Goal: Task Accomplishment & Management: Use online tool/utility

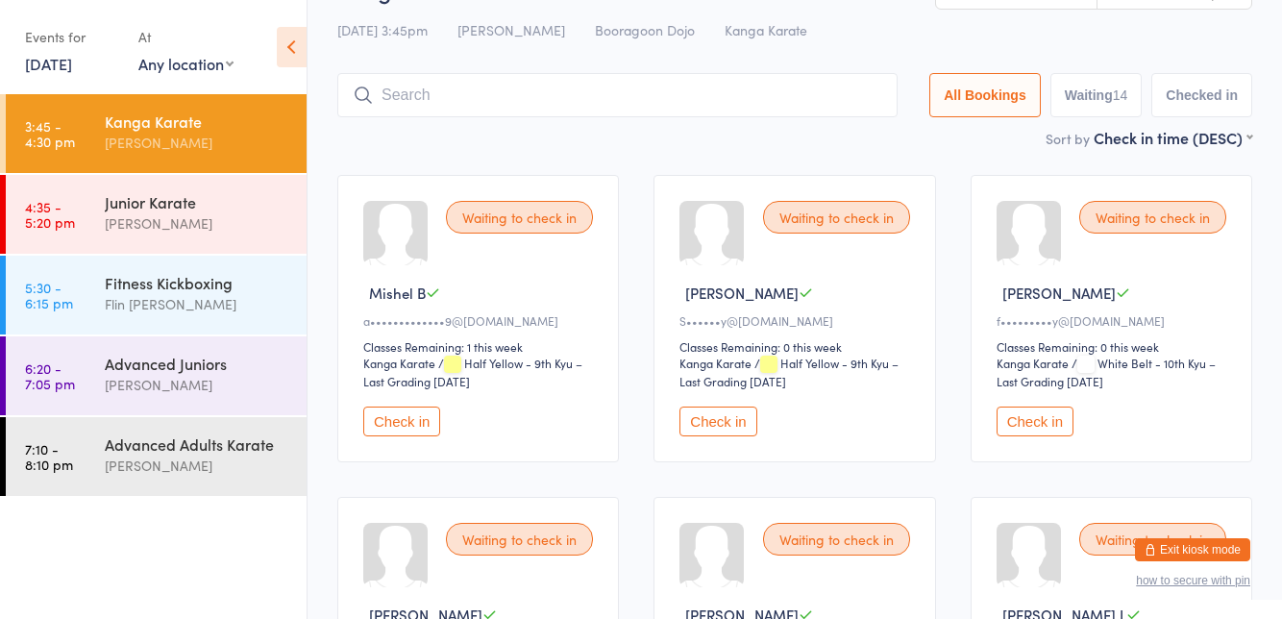
scroll to position [54, 0]
click at [722, 414] on button "Check in" at bounding box center [717, 421] width 77 height 30
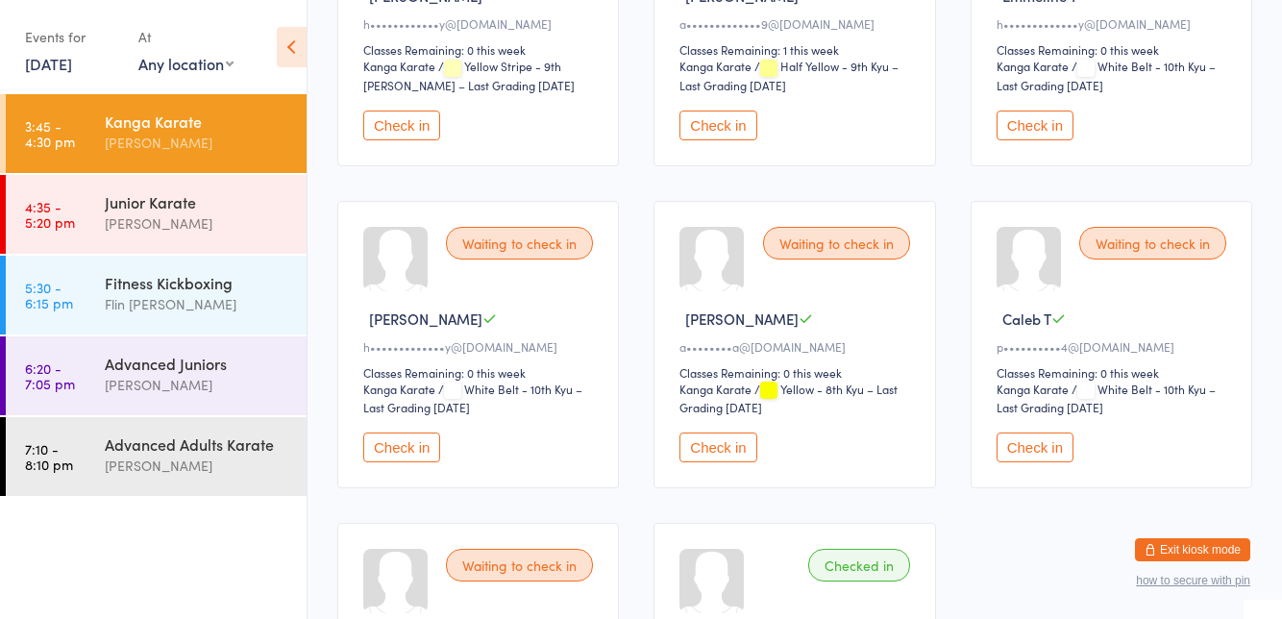
scroll to position [1021, 0]
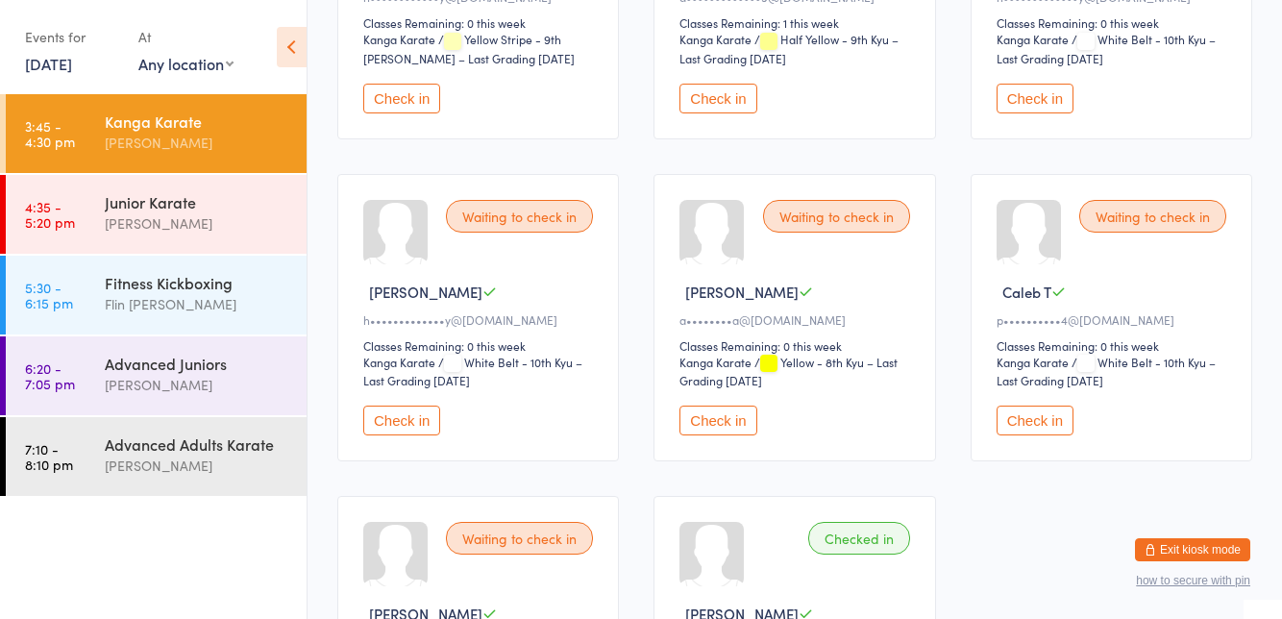
click at [736, 405] on button "Check in" at bounding box center [717, 420] width 77 height 30
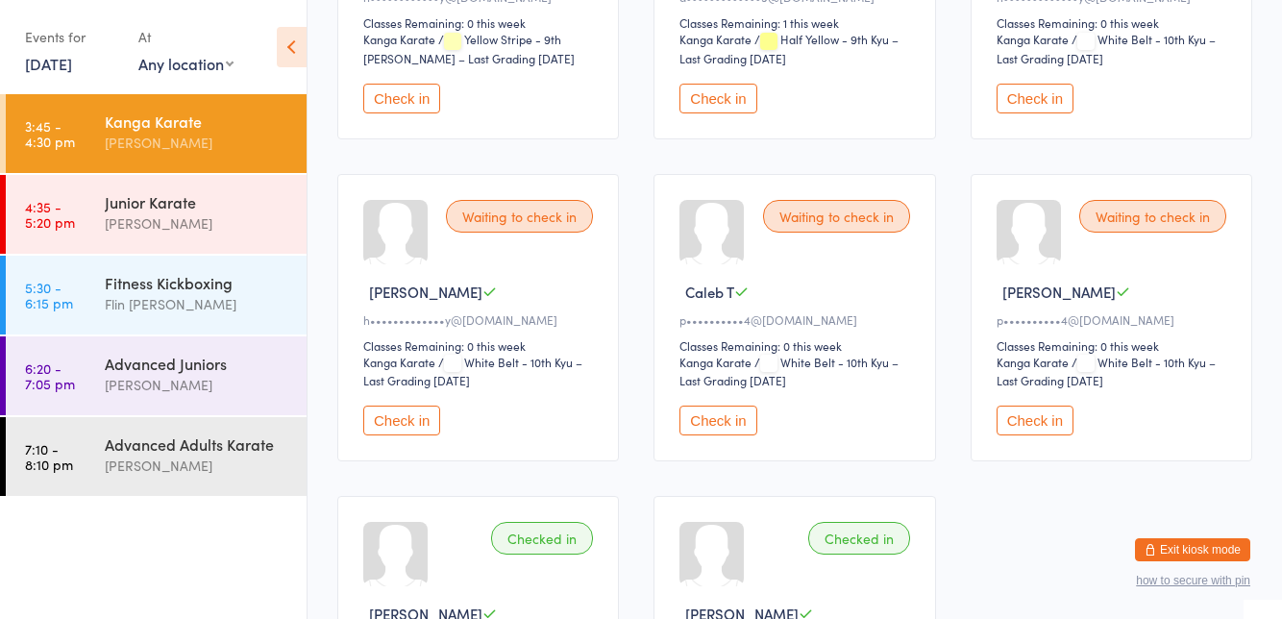
click at [382, 411] on button "Check in" at bounding box center [401, 420] width 77 height 30
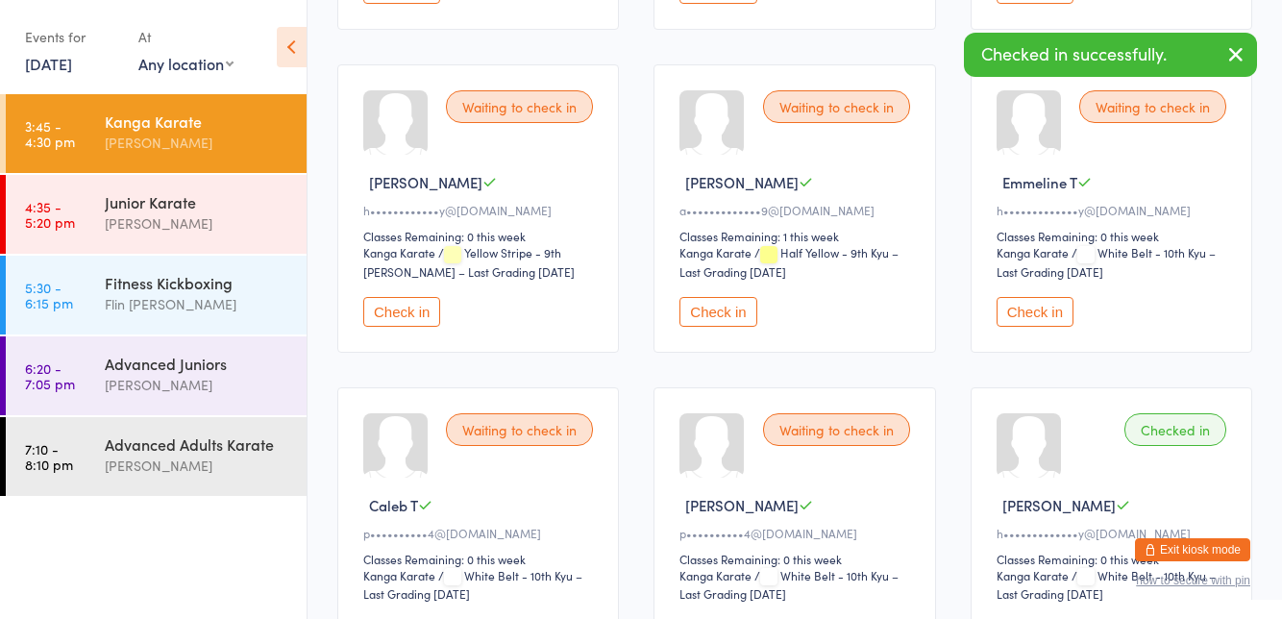
scroll to position [807, 0]
click at [1009, 304] on button "Check in" at bounding box center [1034, 313] width 77 height 30
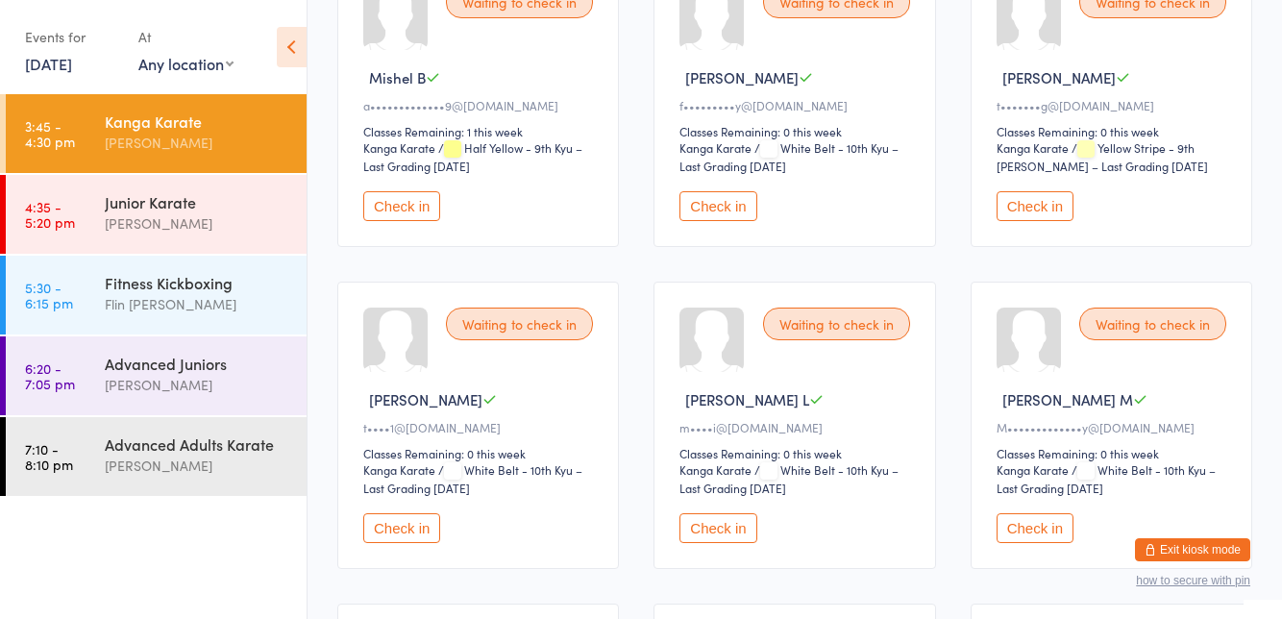
scroll to position [284, 0]
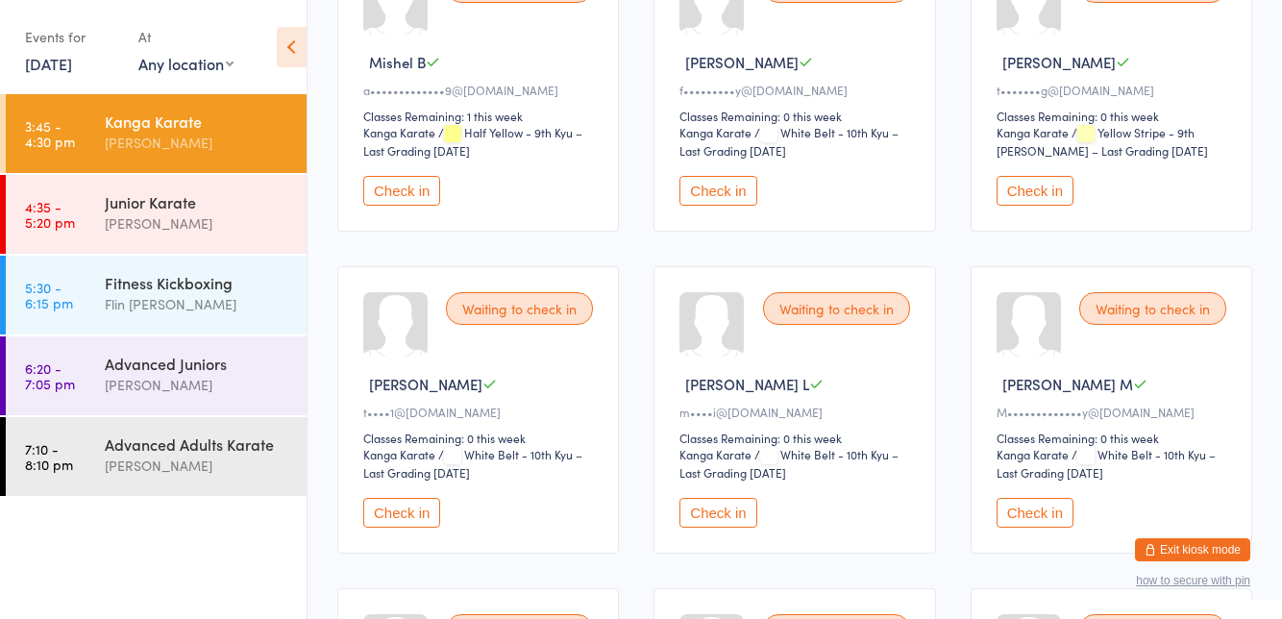
click at [711, 517] on button "Check in" at bounding box center [717, 513] width 77 height 30
click at [710, 184] on button "Check in" at bounding box center [717, 191] width 77 height 30
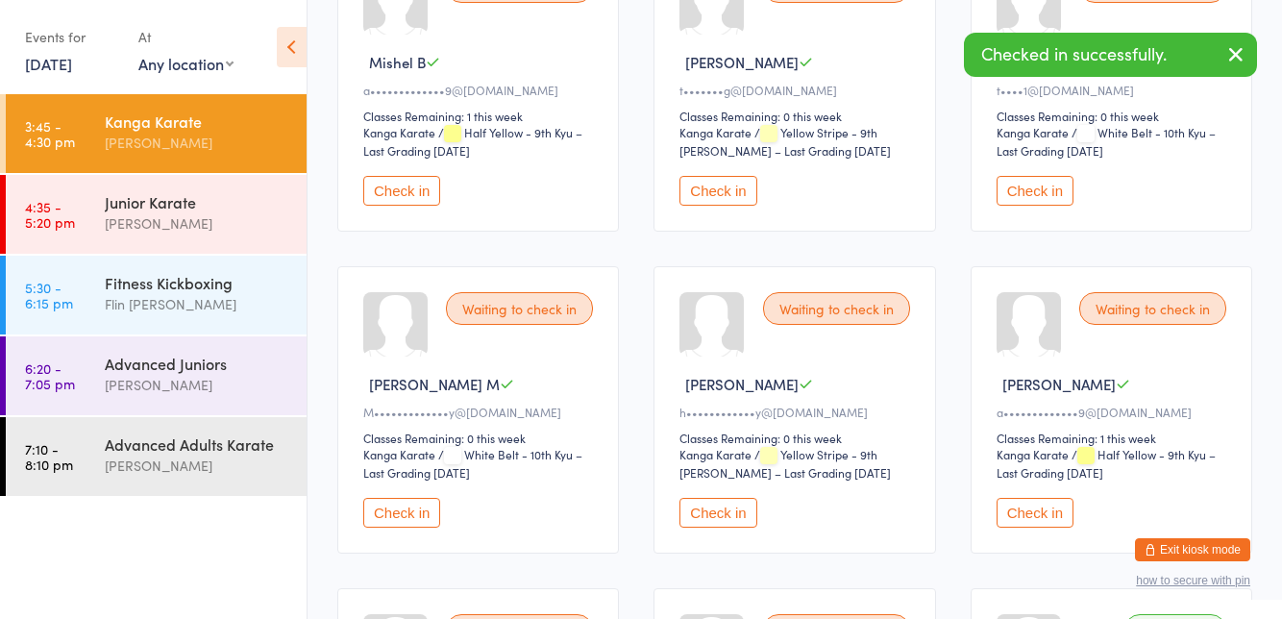
click at [400, 517] on button "Check in" at bounding box center [401, 513] width 77 height 30
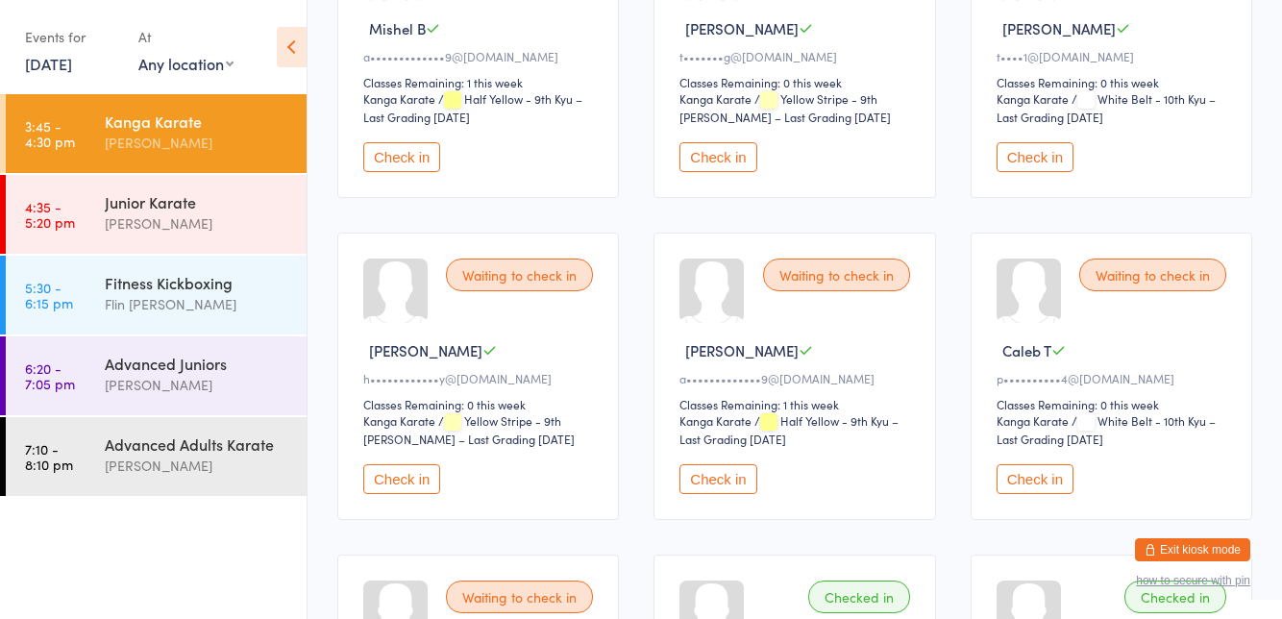
scroll to position [329, 0]
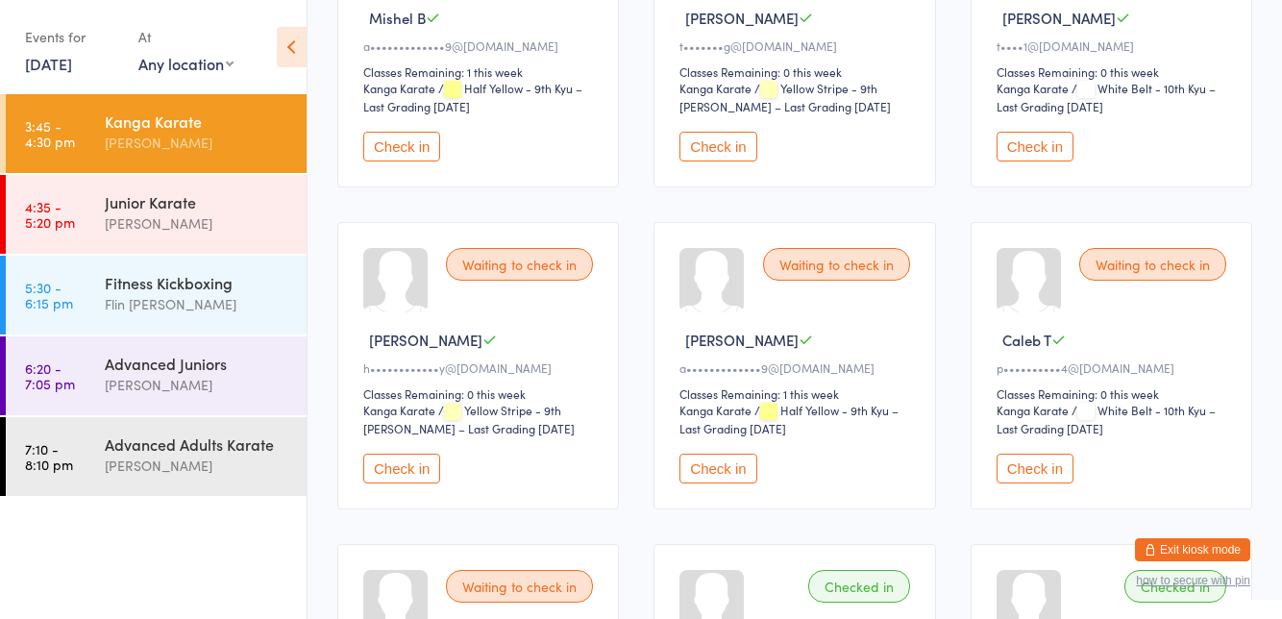
click at [406, 477] on button "Check in" at bounding box center [401, 468] width 77 height 30
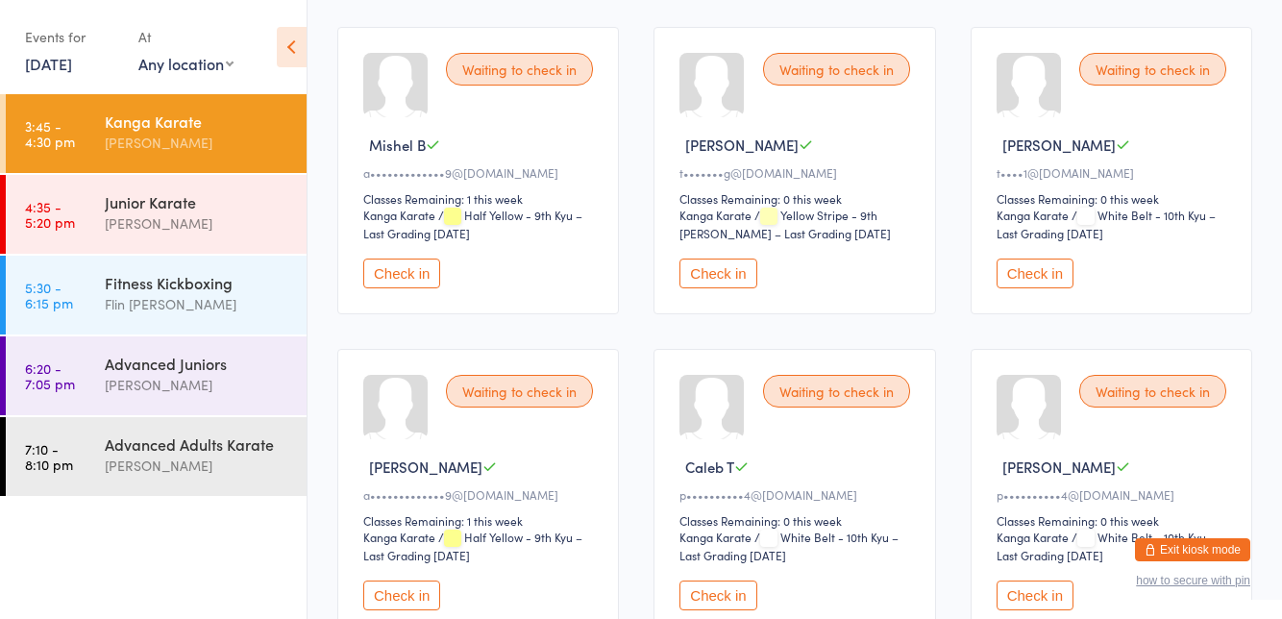
scroll to position [0, 0]
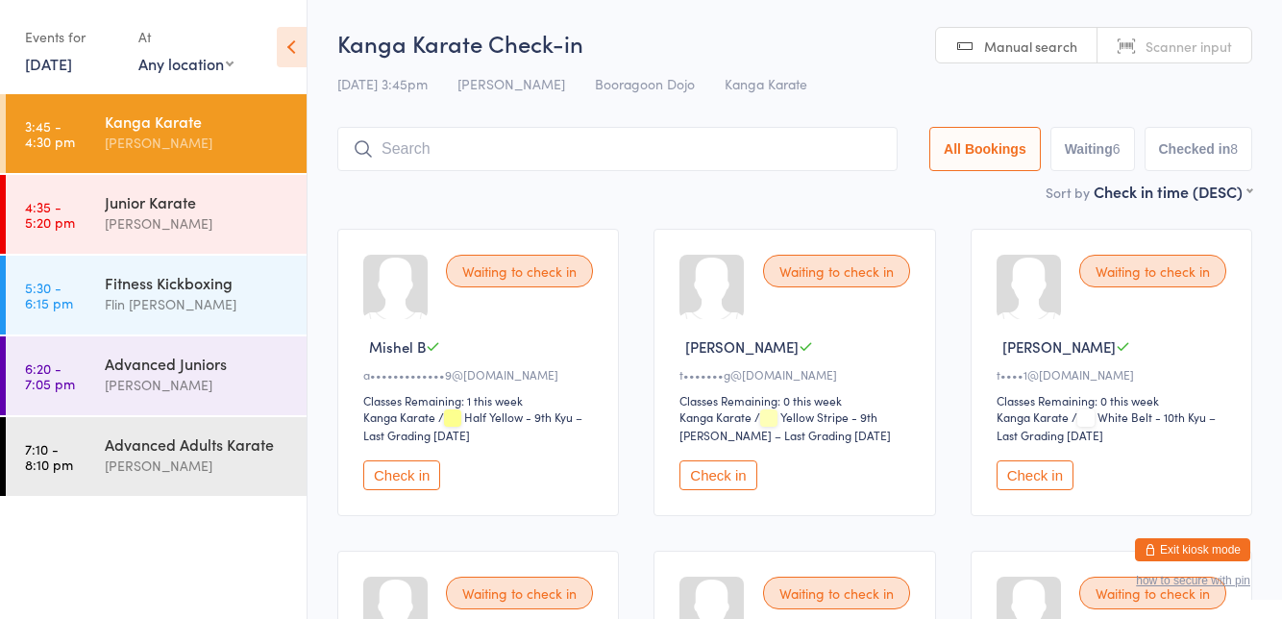
click at [449, 157] on input "search" at bounding box center [617, 149] width 560 height 44
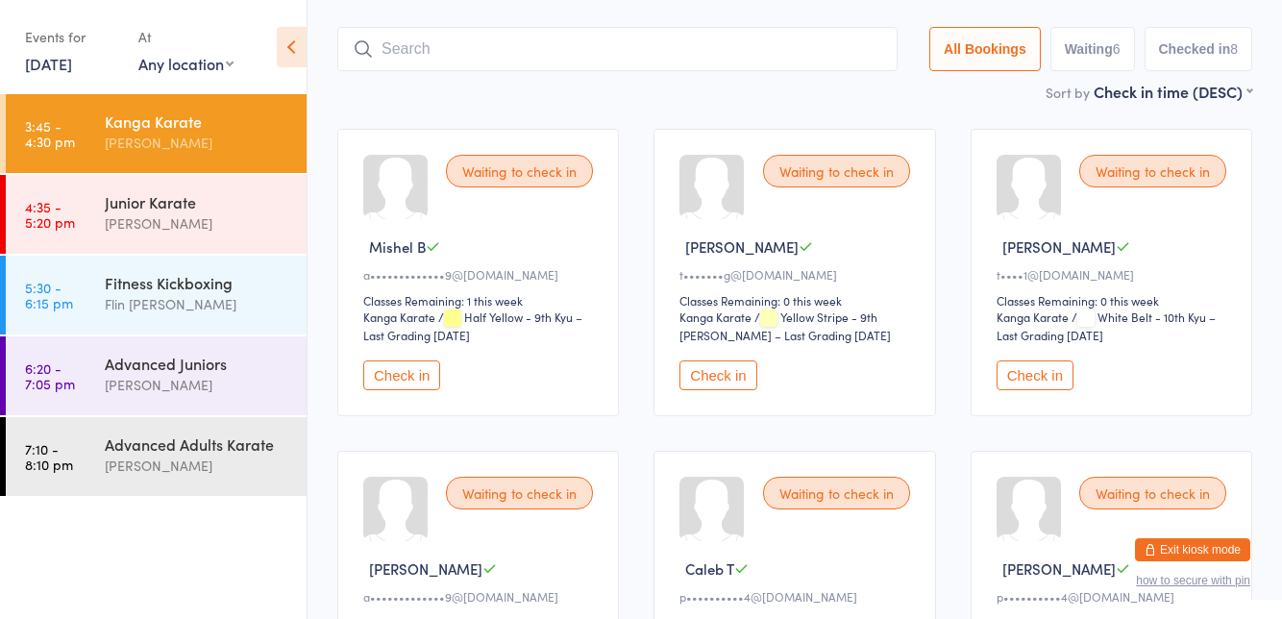
scroll to position [127, 0]
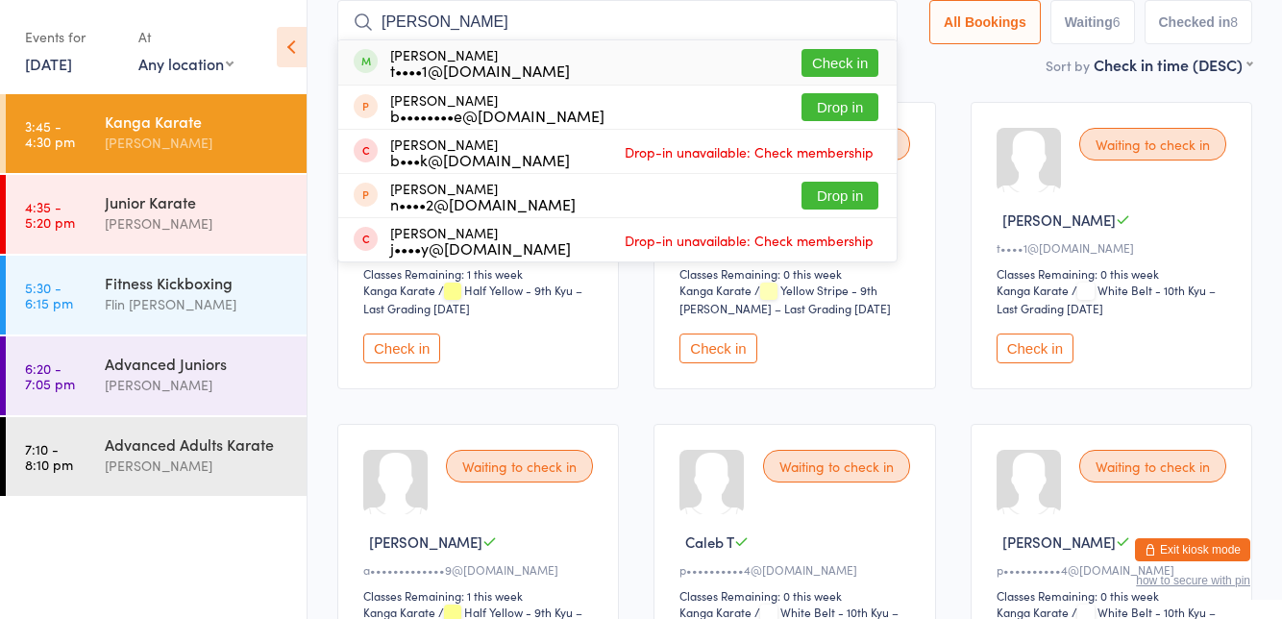
type input "[PERSON_NAME]"
click at [841, 65] on button "Check in" at bounding box center [839, 63] width 77 height 28
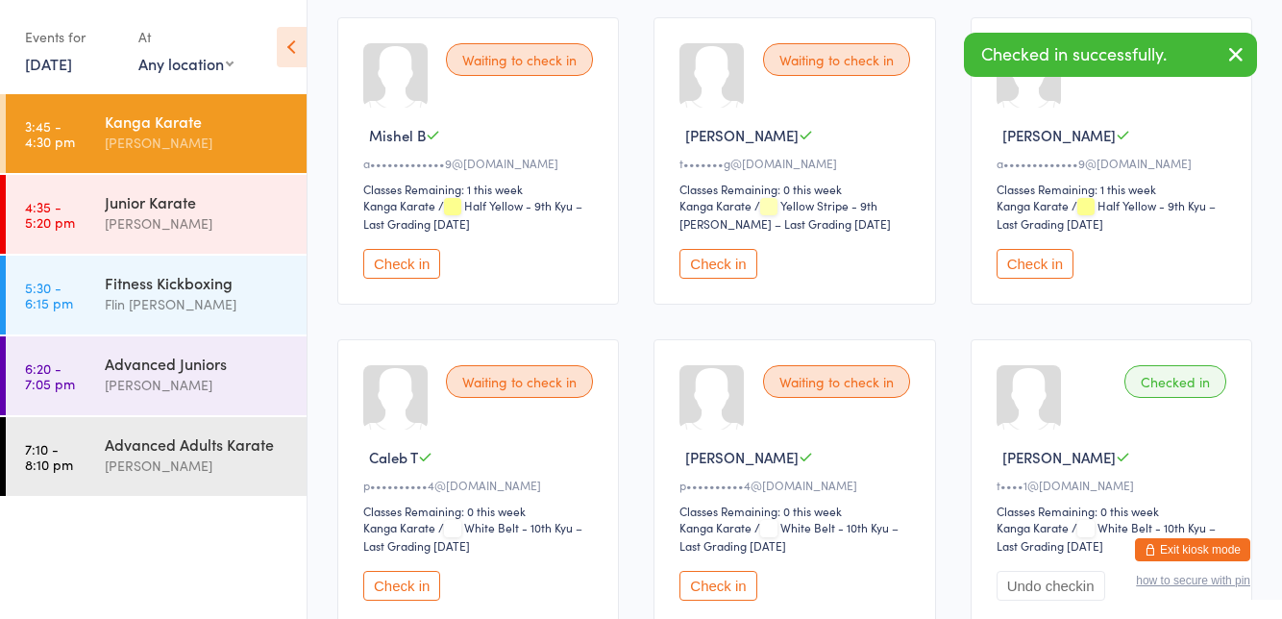
scroll to position [211, 0]
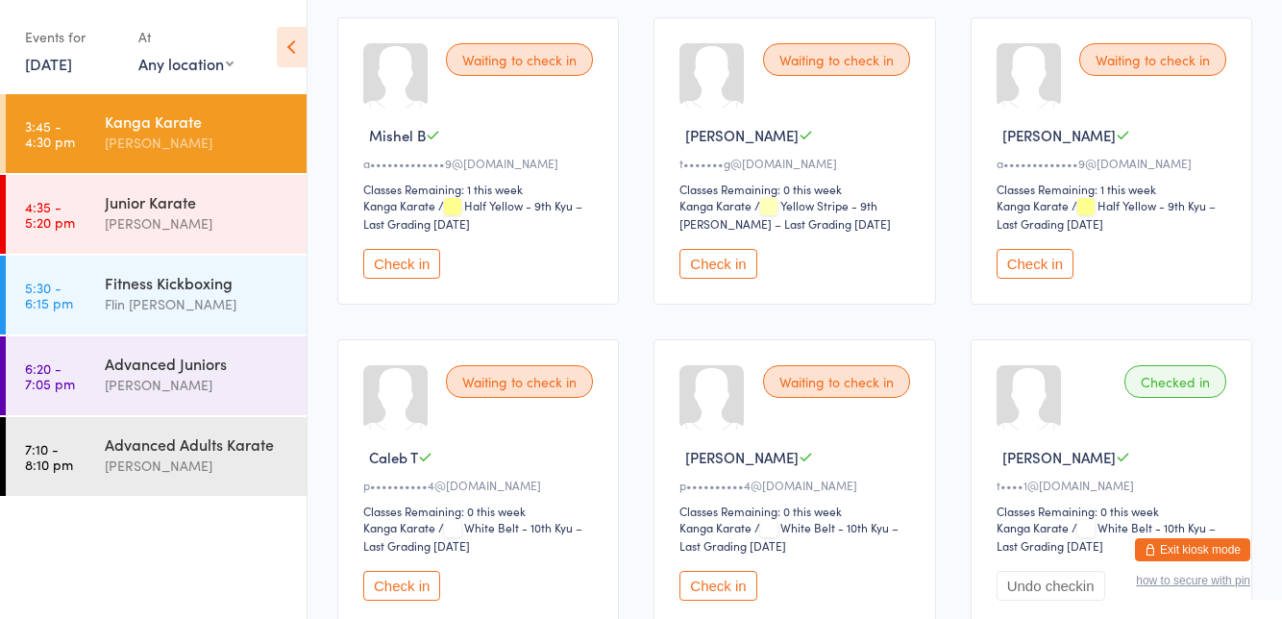
click at [729, 269] on button "Check in" at bounding box center [717, 264] width 77 height 30
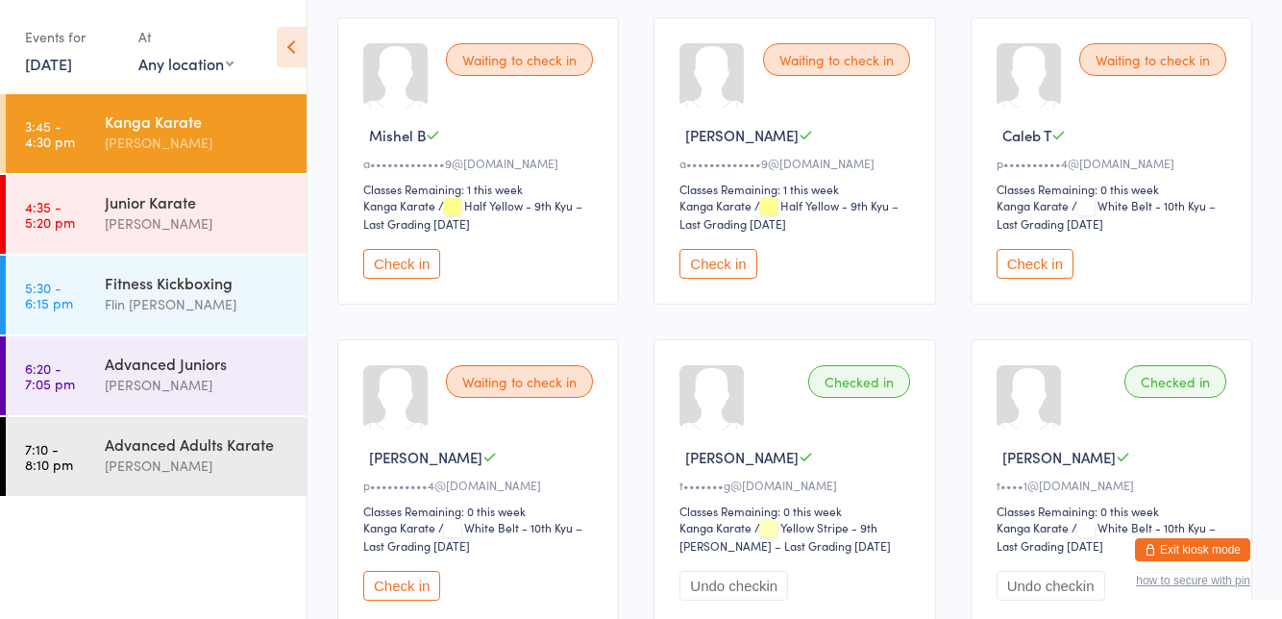
click at [1251, 29] on div "Waiting to check in Caleb T p••••••••••4@[DOMAIN_NAME] Classes Remaining: 0 thi…" at bounding box center [1110, 160] width 281 height 287
click at [1047, 268] on button "Check in" at bounding box center [1034, 264] width 77 height 30
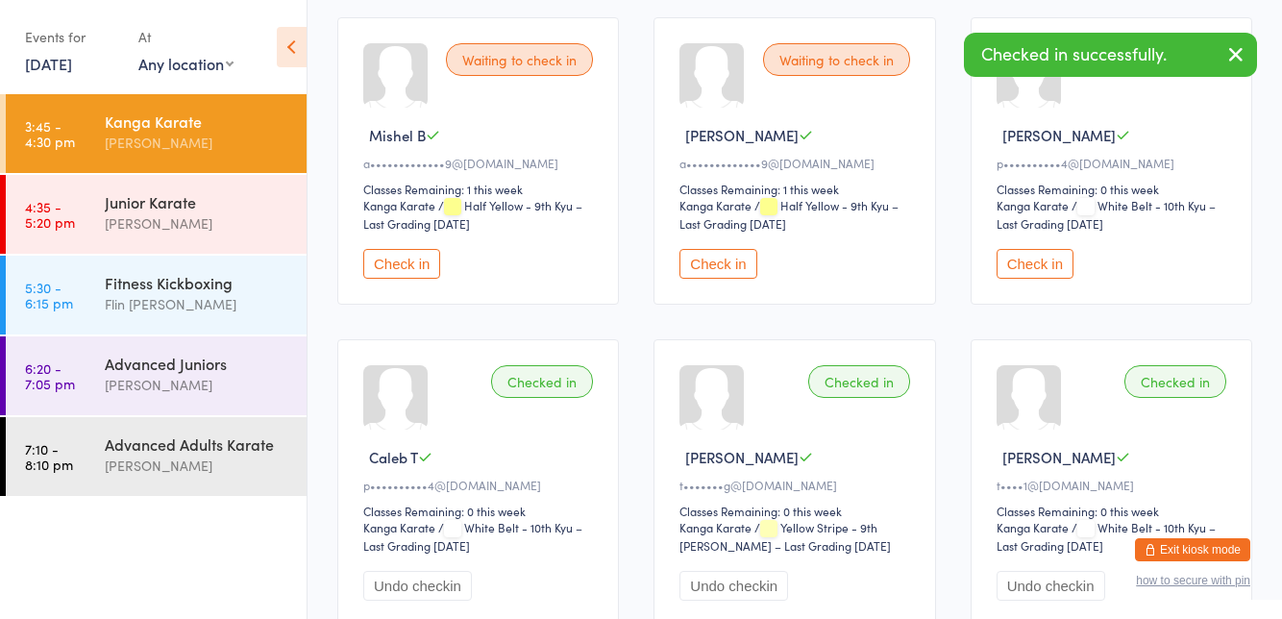
click at [1049, 268] on button "Check in" at bounding box center [1034, 264] width 77 height 30
click at [741, 275] on button "Check in" at bounding box center [717, 264] width 77 height 30
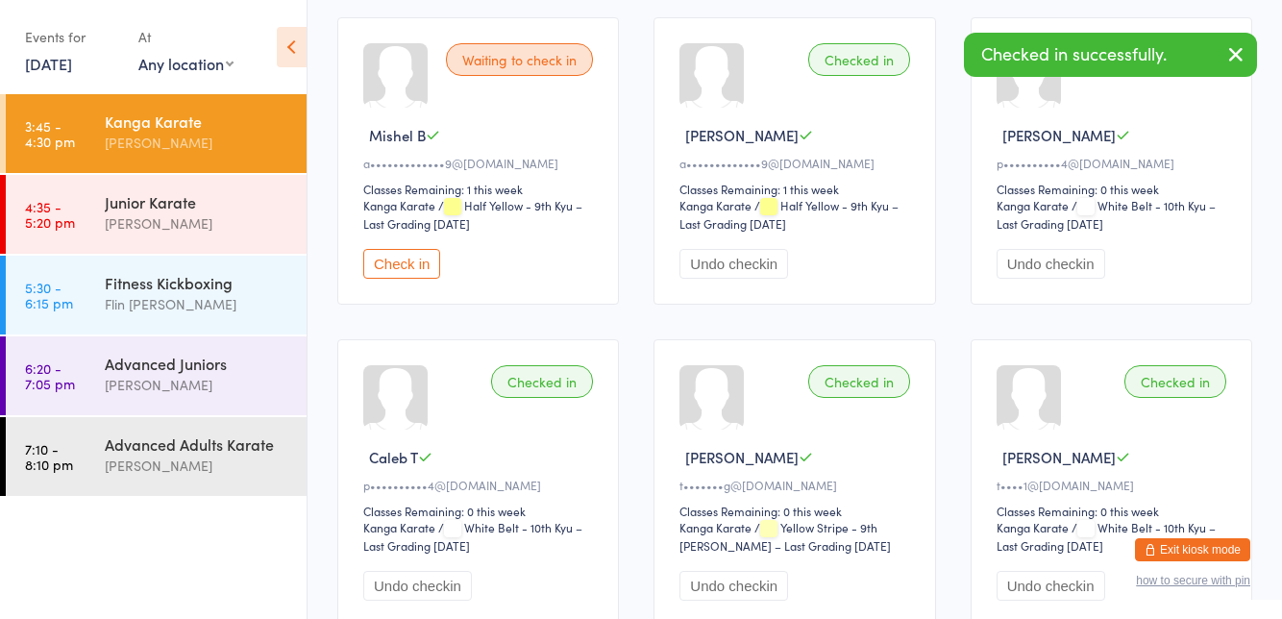
click at [426, 260] on button "Check in" at bounding box center [401, 264] width 77 height 30
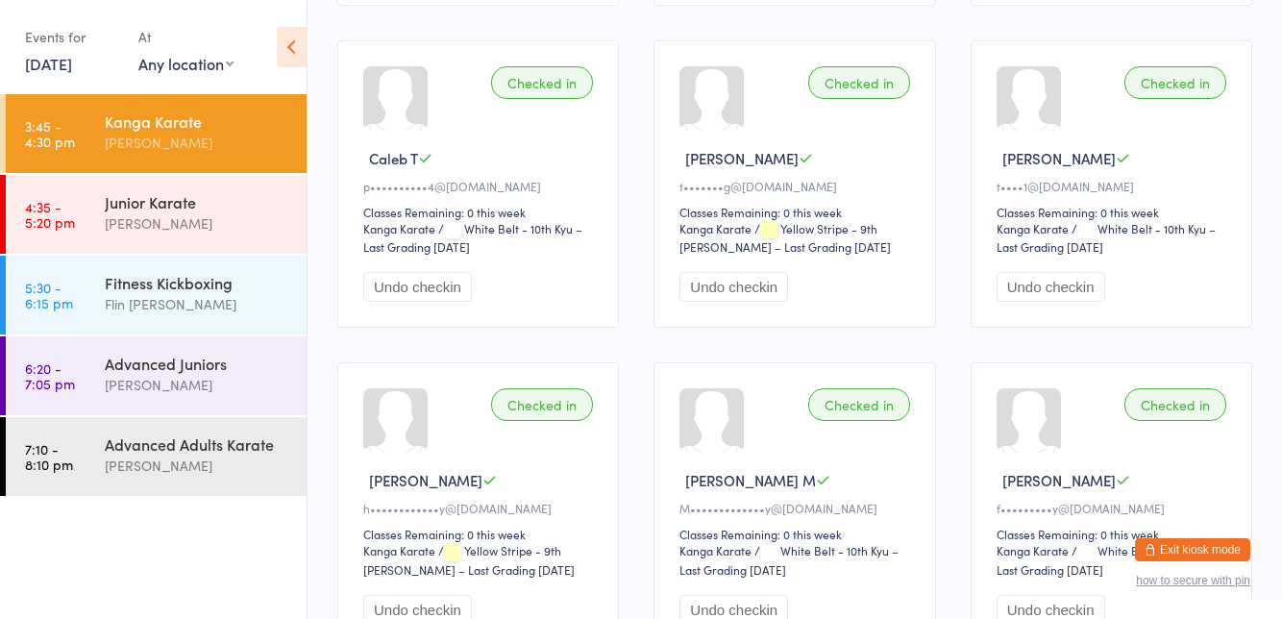
scroll to position [0, 0]
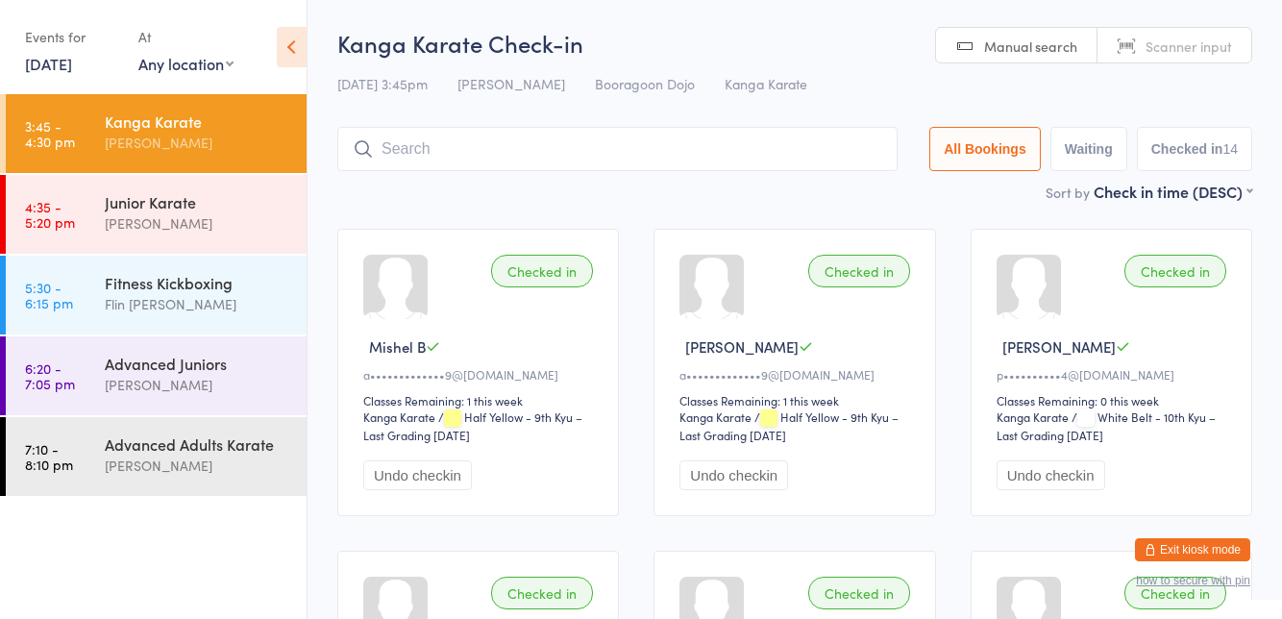
click at [300, 223] on div "Junior Karate [PERSON_NAME]" at bounding box center [206, 213] width 202 height 76
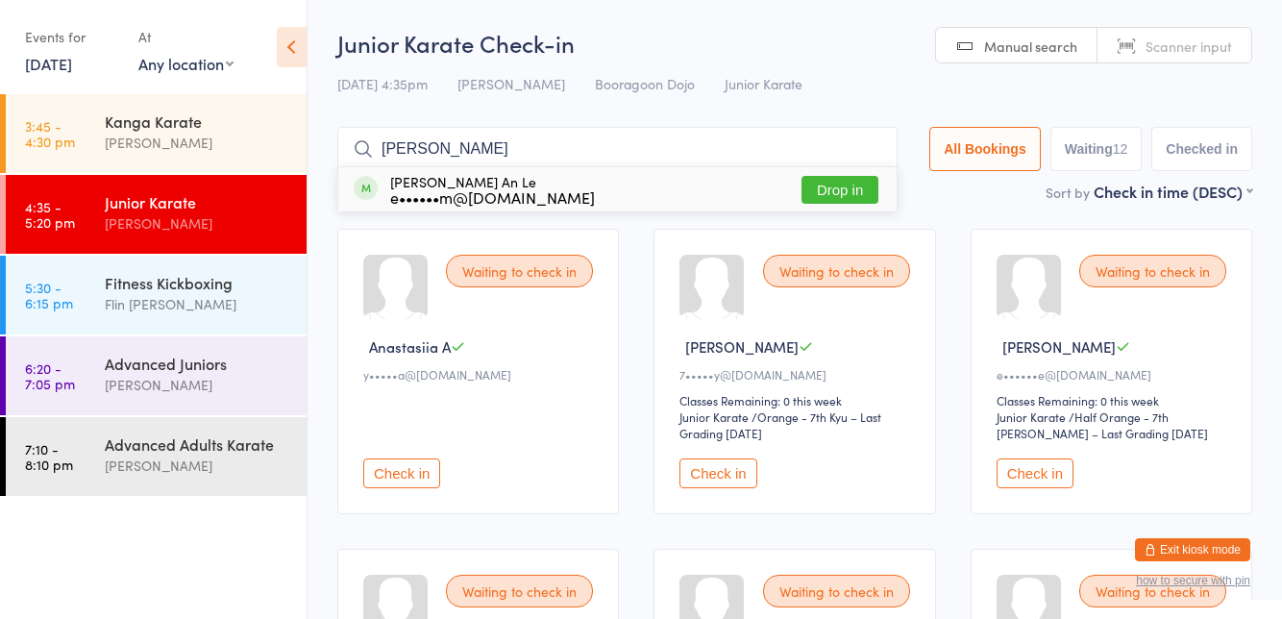
type input "[PERSON_NAME]"
click at [862, 196] on button "Drop in" at bounding box center [839, 190] width 77 height 28
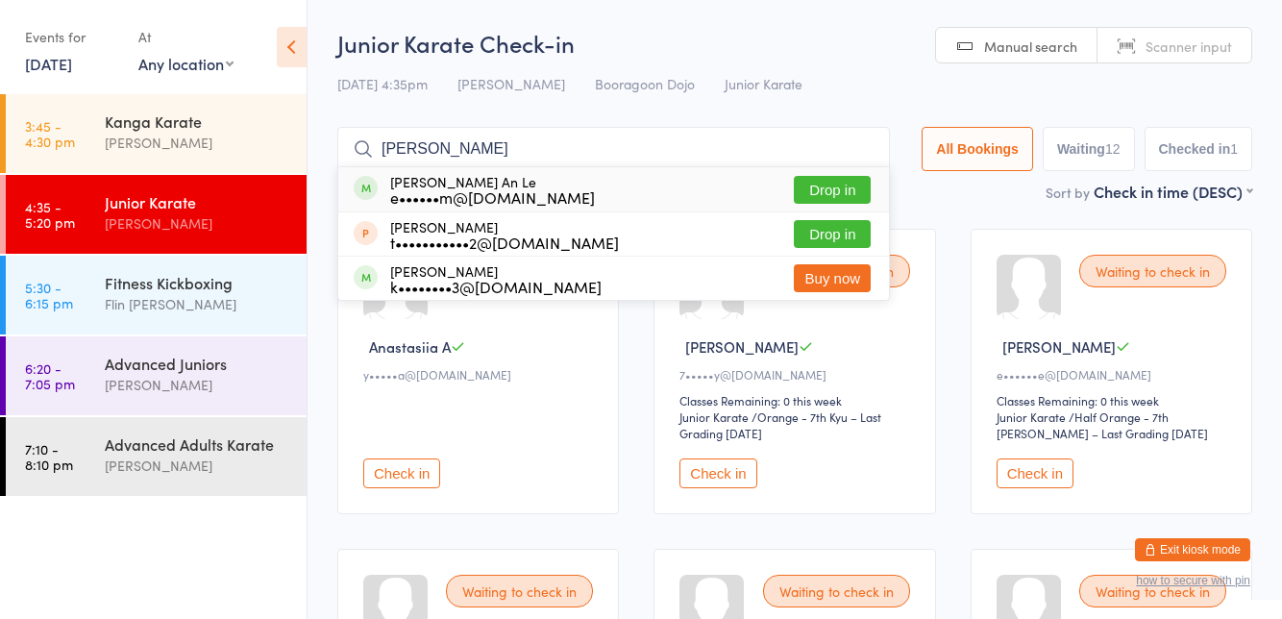
type input "[PERSON_NAME]"
click at [859, 189] on button "Drop in" at bounding box center [832, 190] width 77 height 28
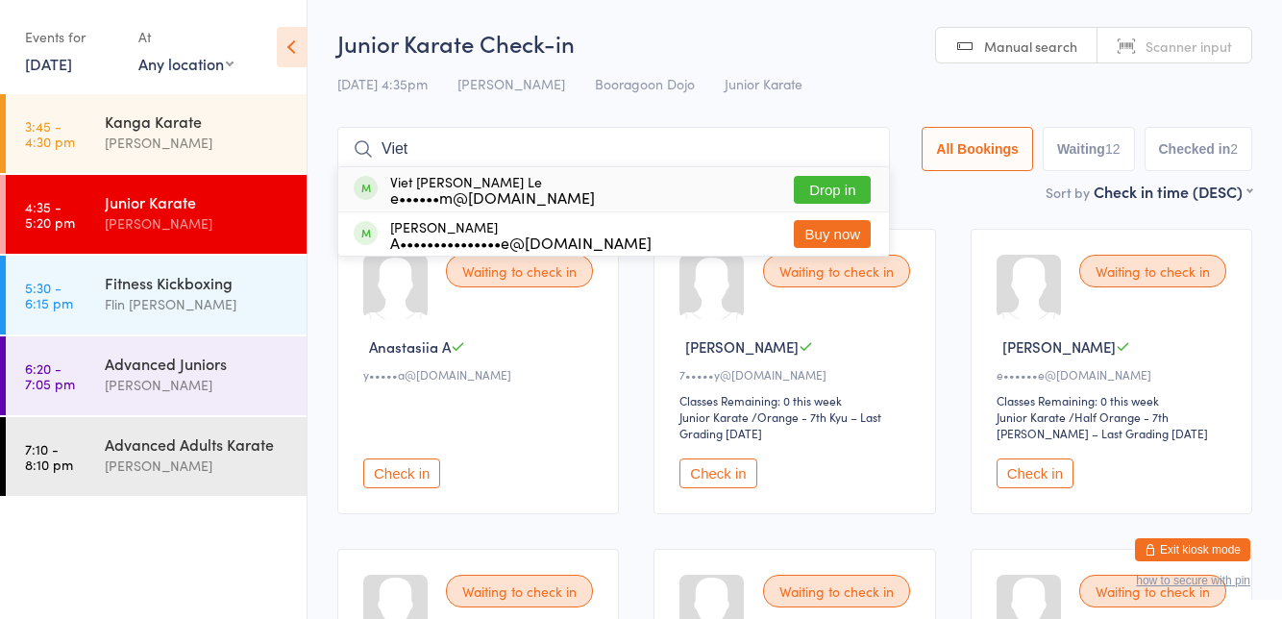
type input "Viet"
click at [844, 188] on button "Drop in" at bounding box center [832, 190] width 77 height 28
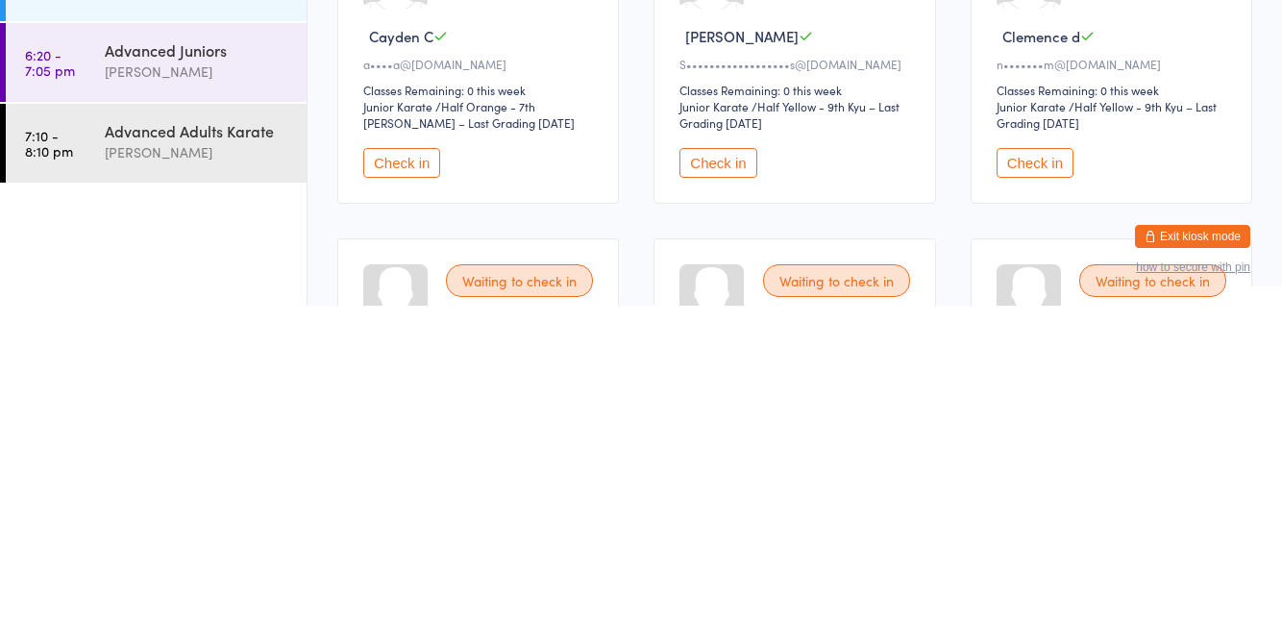
scroll to position [319, 0]
click at [697, 467] on button "Check in" at bounding box center [717, 474] width 77 height 30
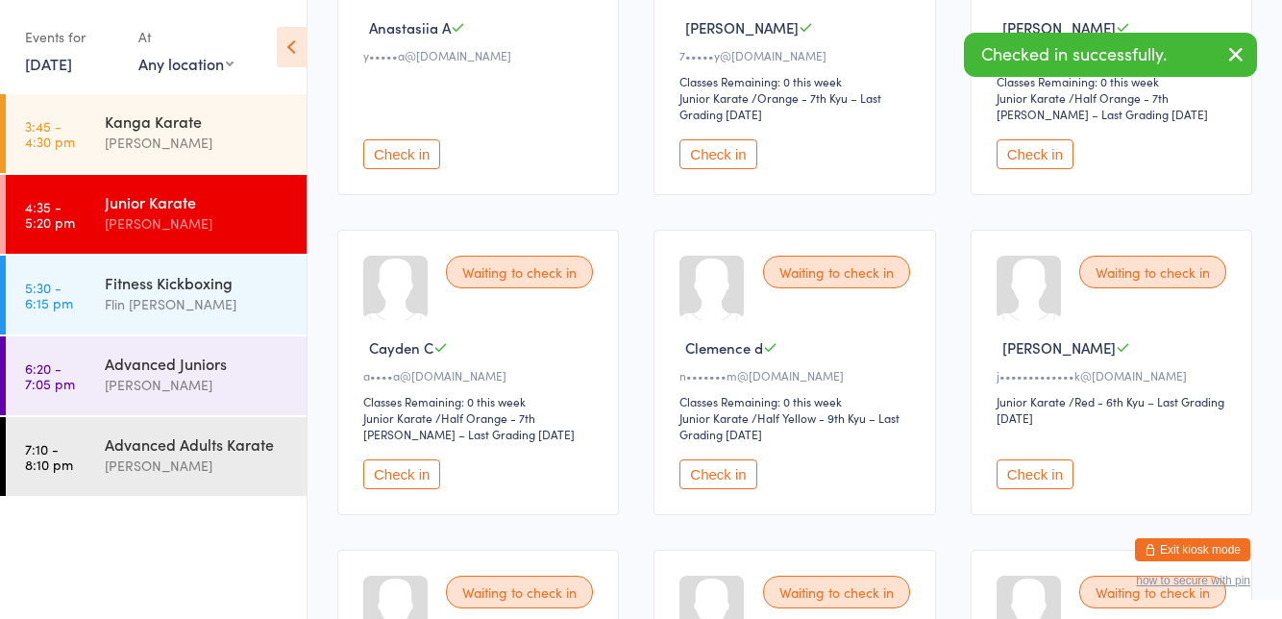
click at [1239, 45] on icon "button" at bounding box center [1235, 54] width 23 height 24
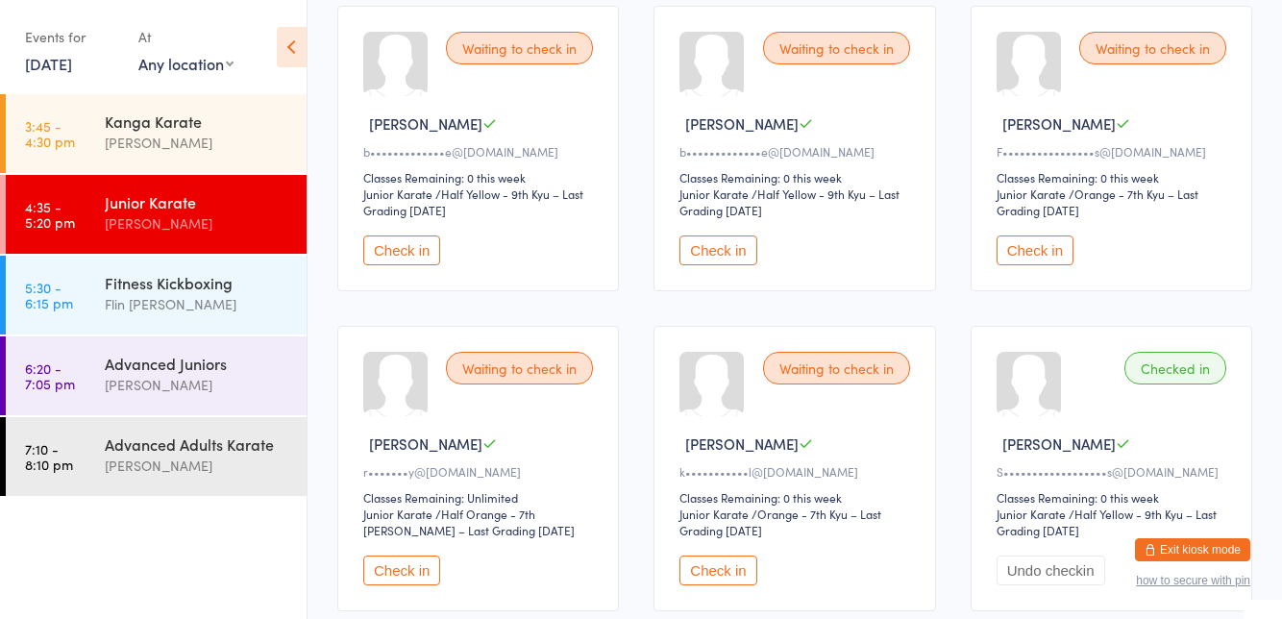
scroll to position [867, 0]
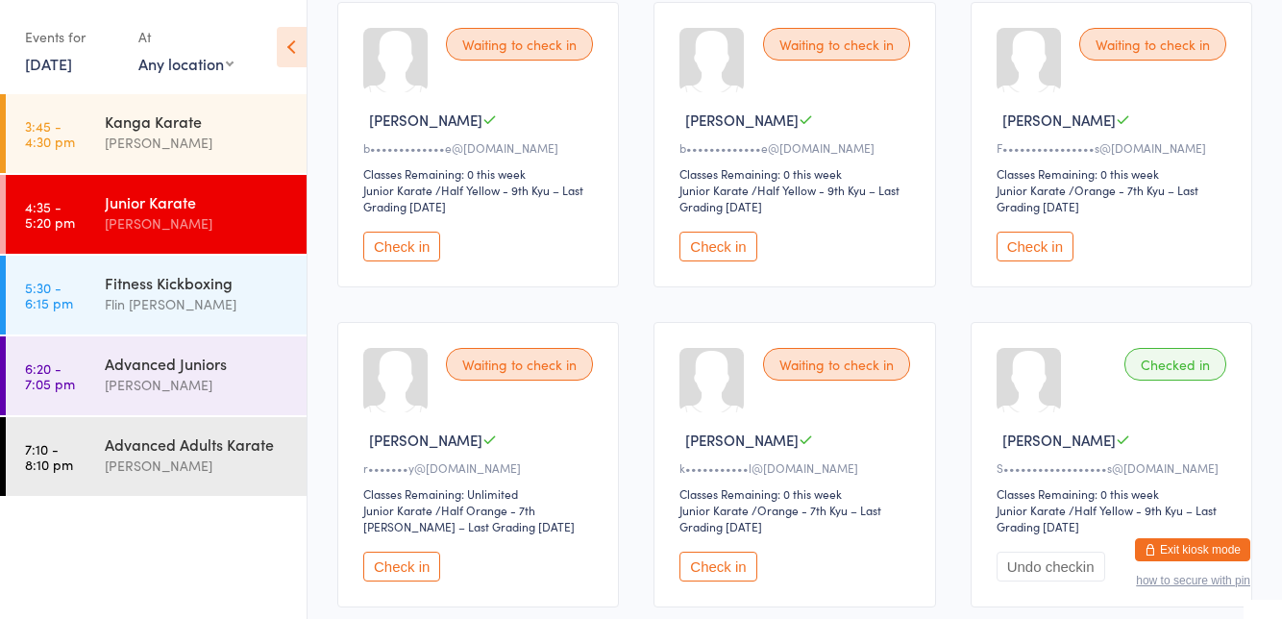
click at [388, 563] on button "Check in" at bounding box center [401, 566] width 77 height 30
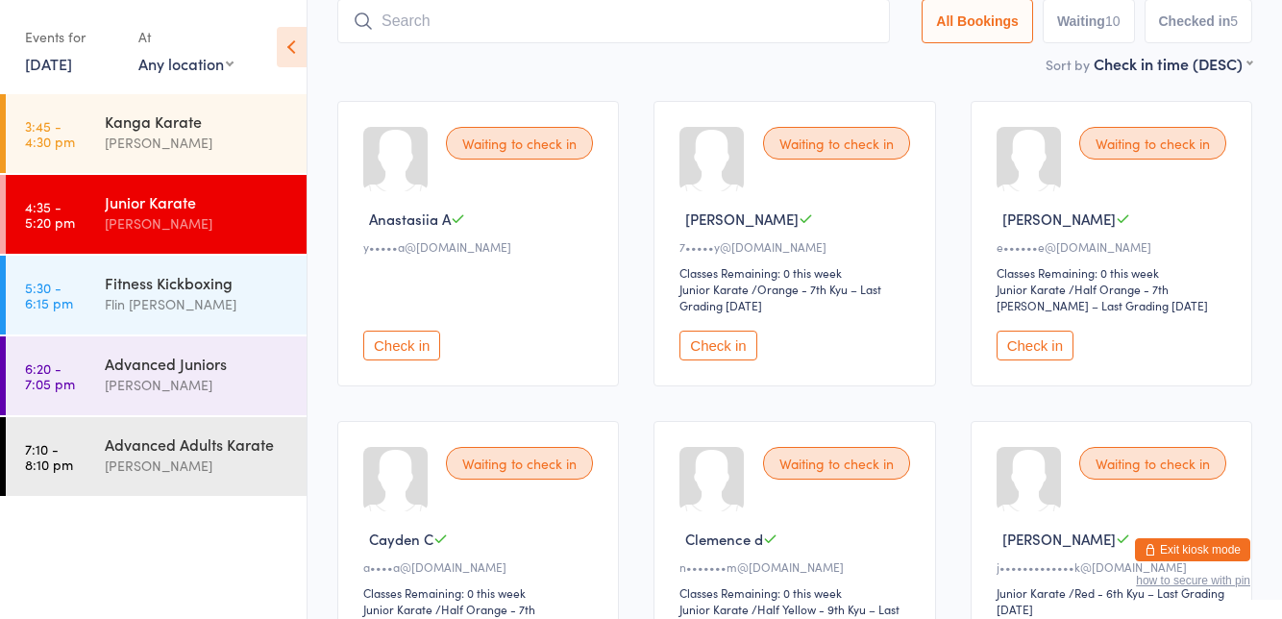
scroll to position [127, 0]
click at [697, 352] on button "Check in" at bounding box center [717, 346] width 77 height 30
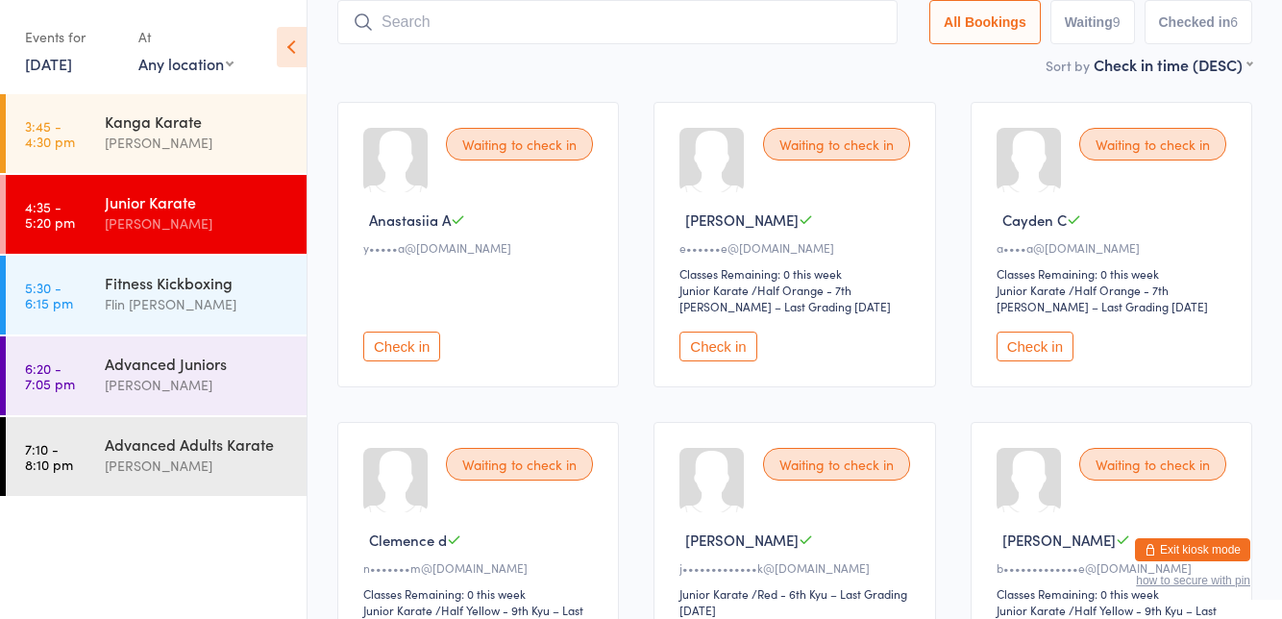
click at [486, 16] on input "search" at bounding box center [617, 22] width 560 height 44
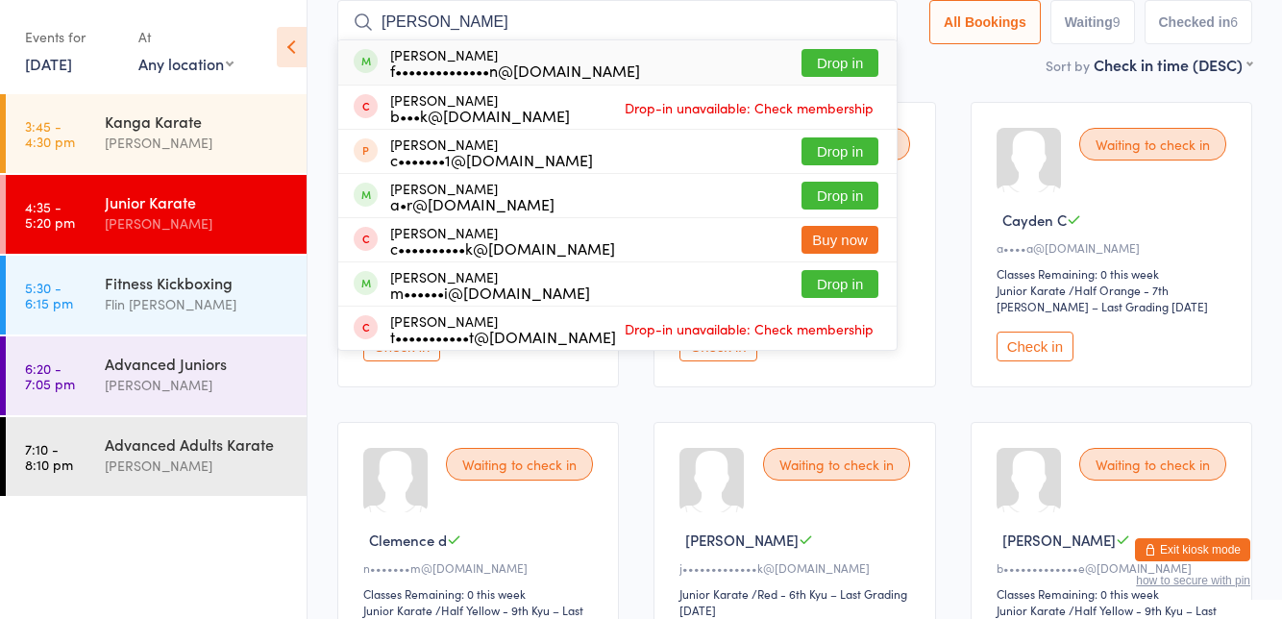
type input "[PERSON_NAME]"
click at [861, 60] on button "Drop in" at bounding box center [839, 63] width 77 height 28
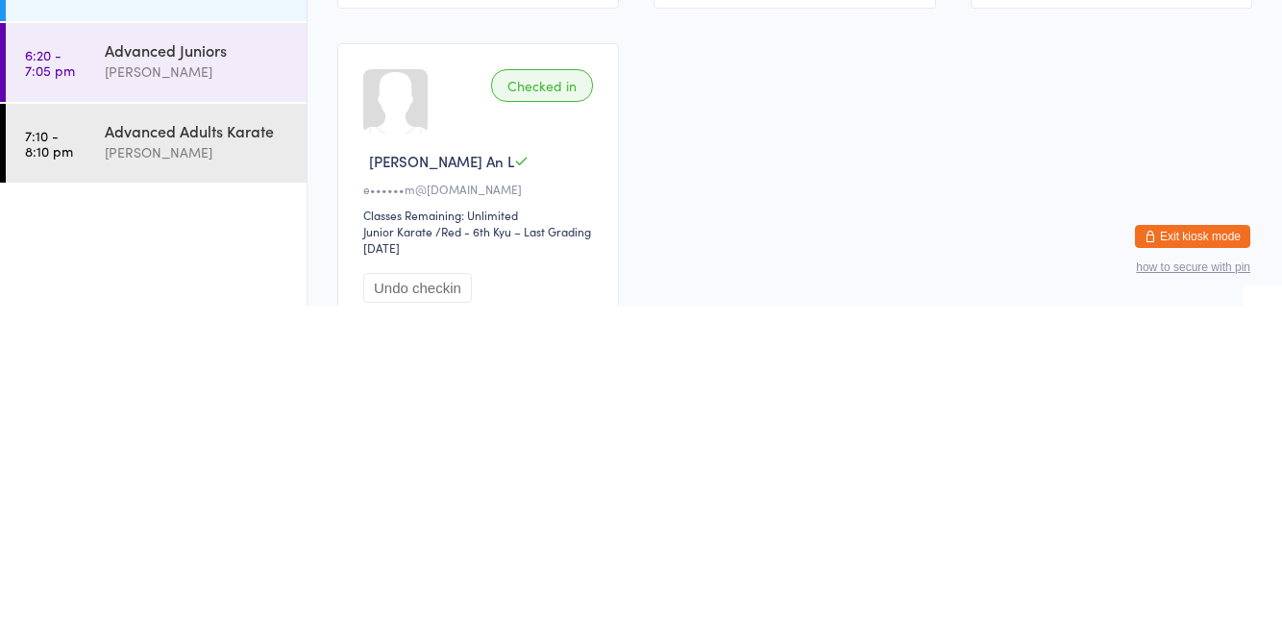
scroll to position [1472, 0]
click at [596, 494] on div "e••••••m@[DOMAIN_NAME]" at bounding box center [480, 502] width 235 height 16
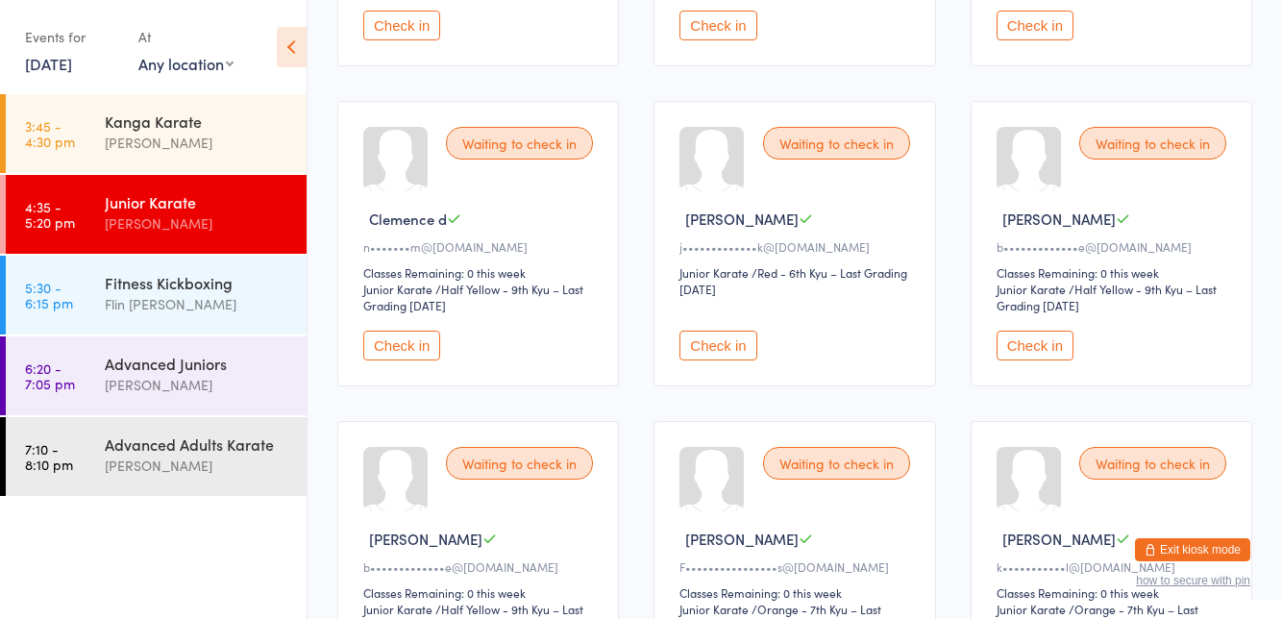
scroll to position [0, 0]
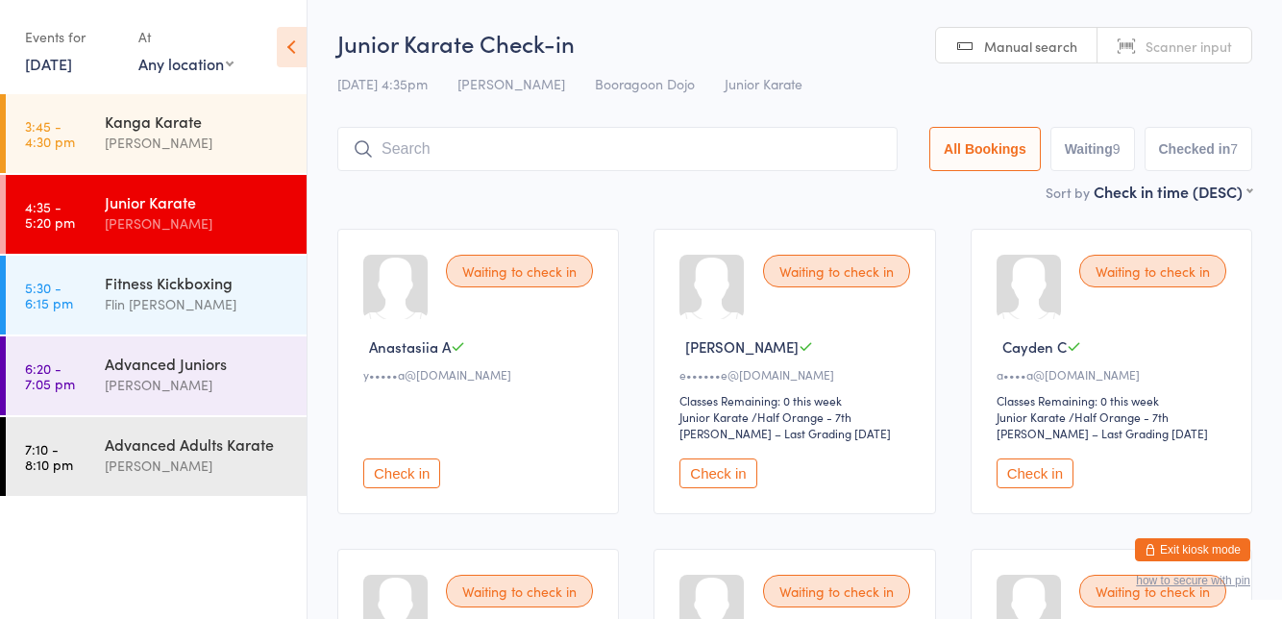
click at [795, 142] on input "search" at bounding box center [617, 149] width 560 height 44
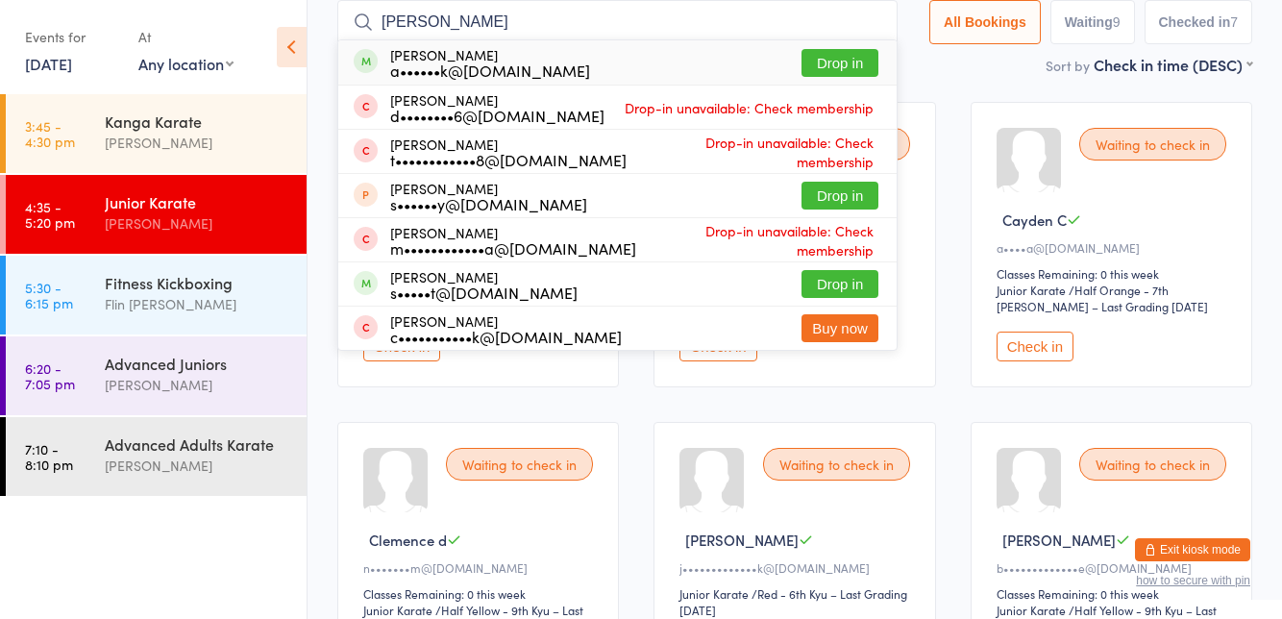
scroll to position [115, 0]
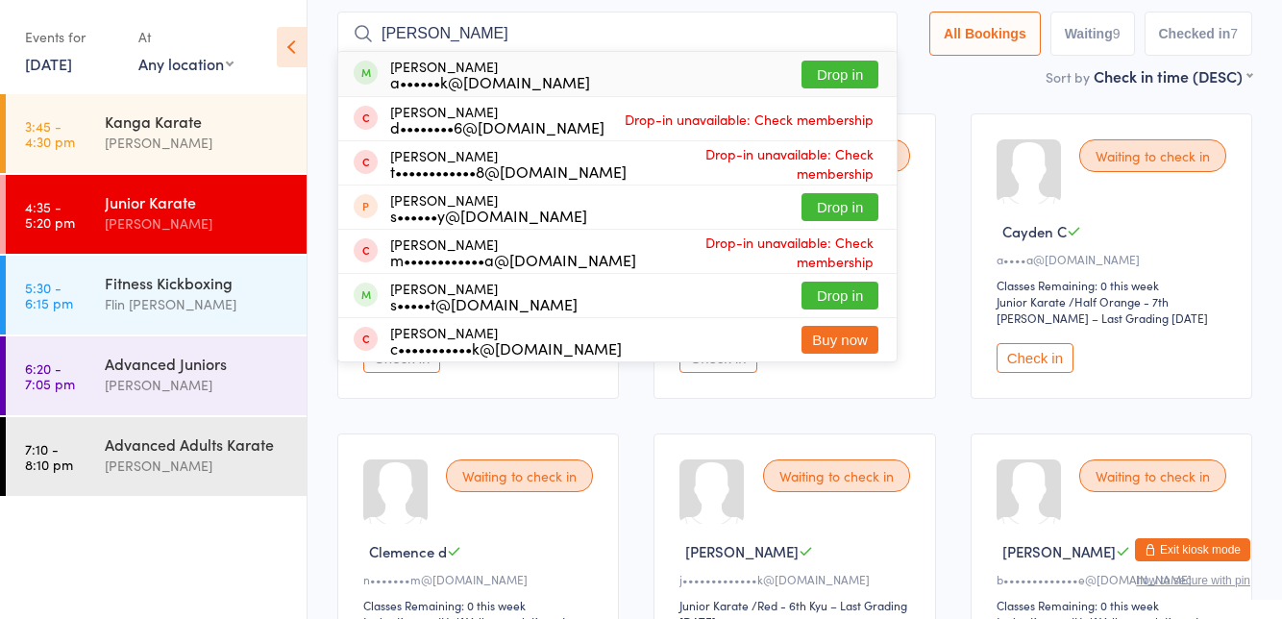
type input "[PERSON_NAME]"
click at [853, 105] on span "Drop-in unavailable: Check membership" at bounding box center [749, 119] width 258 height 29
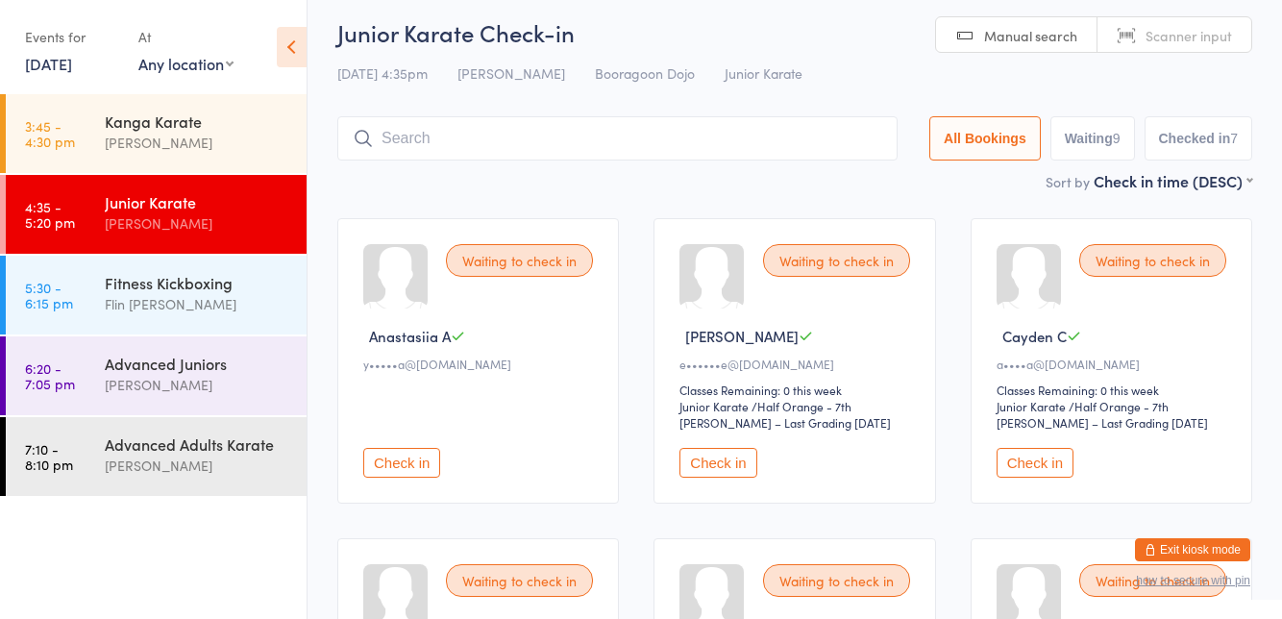
scroll to position [8, 0]
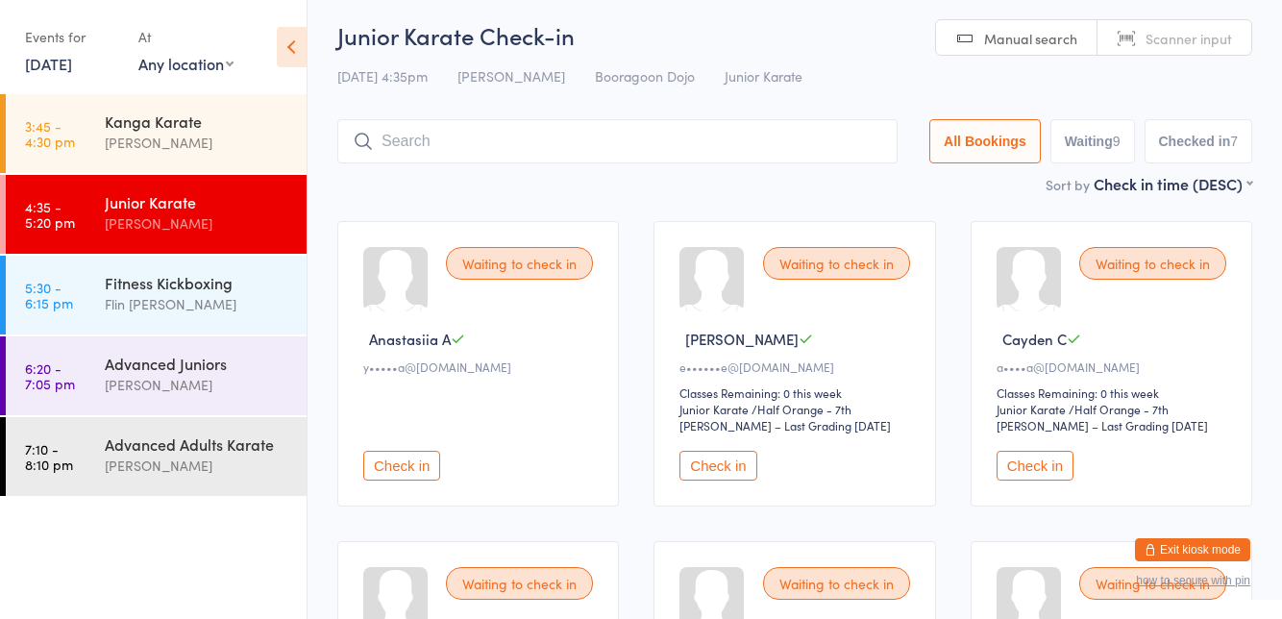
click at [477, 144] on input "search" at bounding box center [617, 141] width 560 height 44
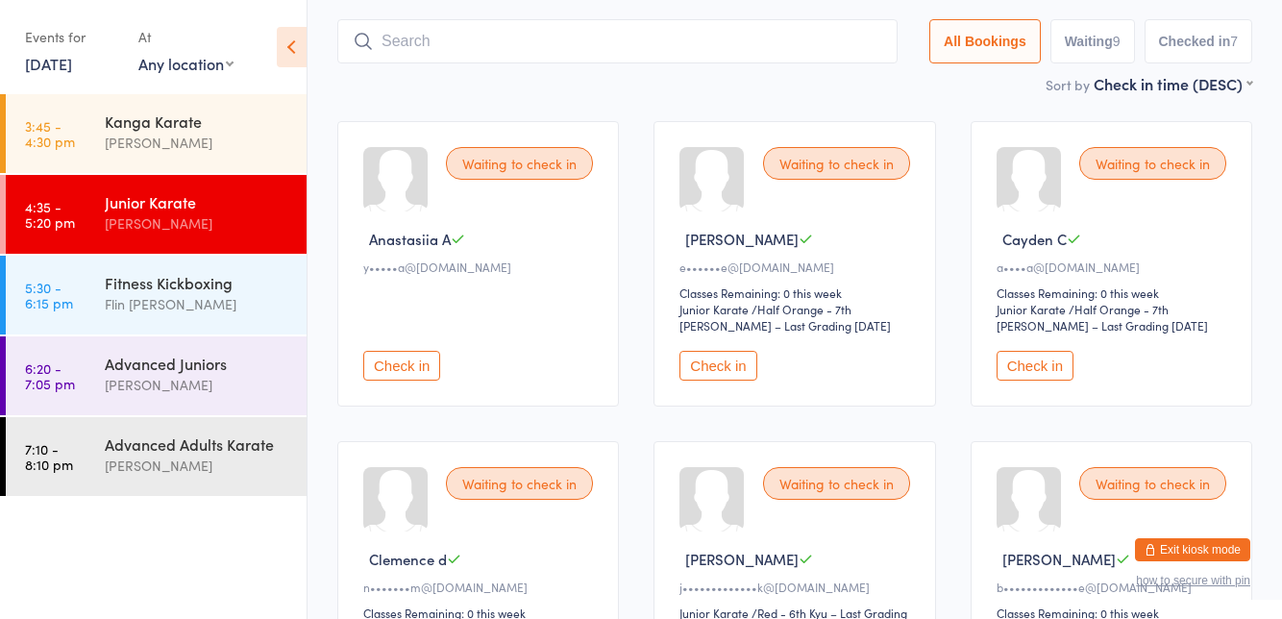
scroll to position [127, 0]
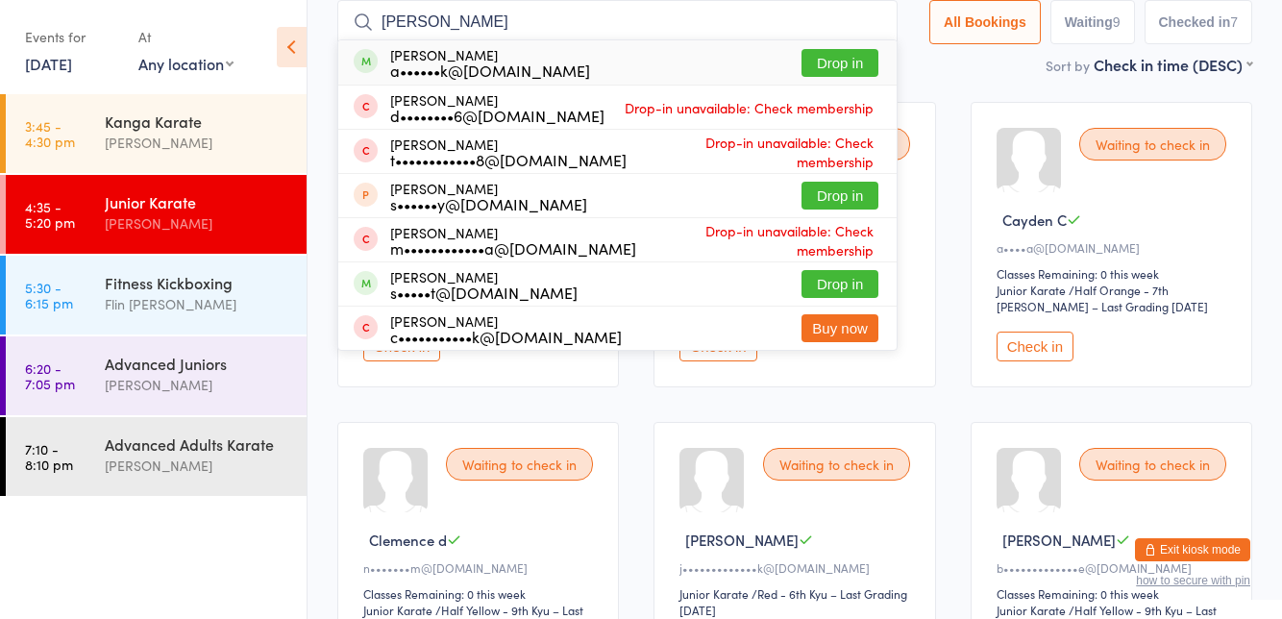
click at [855, 28] on input "[PERSON_NAME]" at bounding box center [617, 22] width 560 height 44
type input "[PERSON_NAME]"
click at [845, 67] on button "Drop in" at bounding box center [839, 63] width 77 height 28
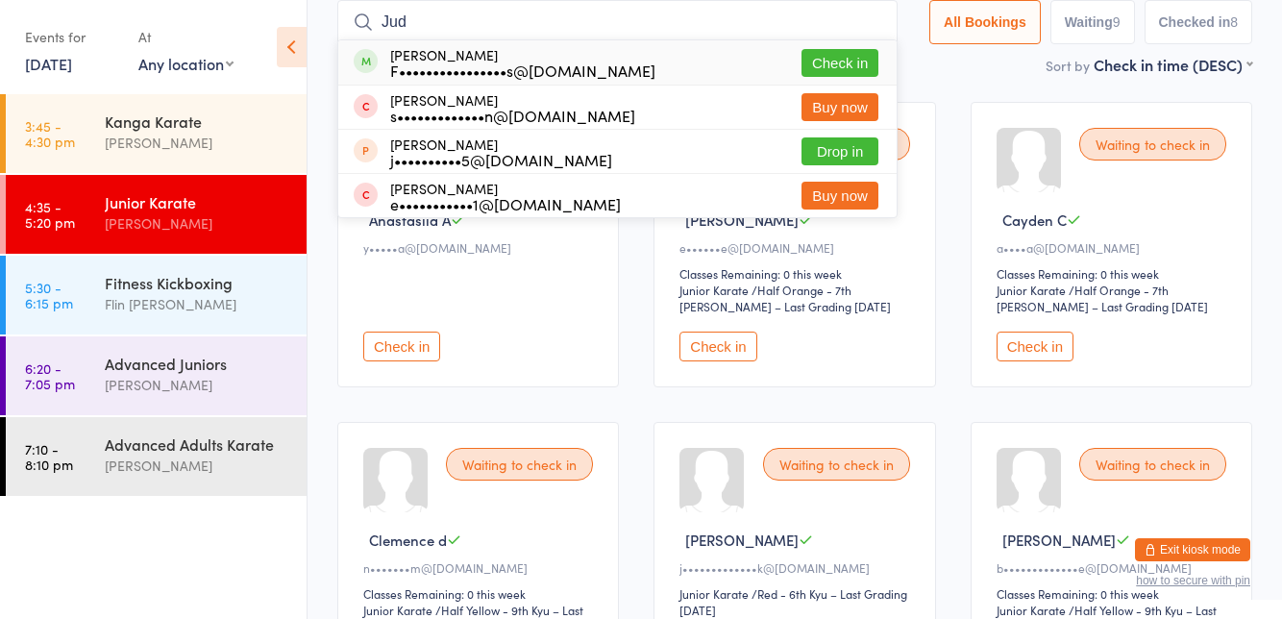
type input "Jud"
click at [850, 67] on button "Check in" at bounding box center [839, 63] width 77 height 28
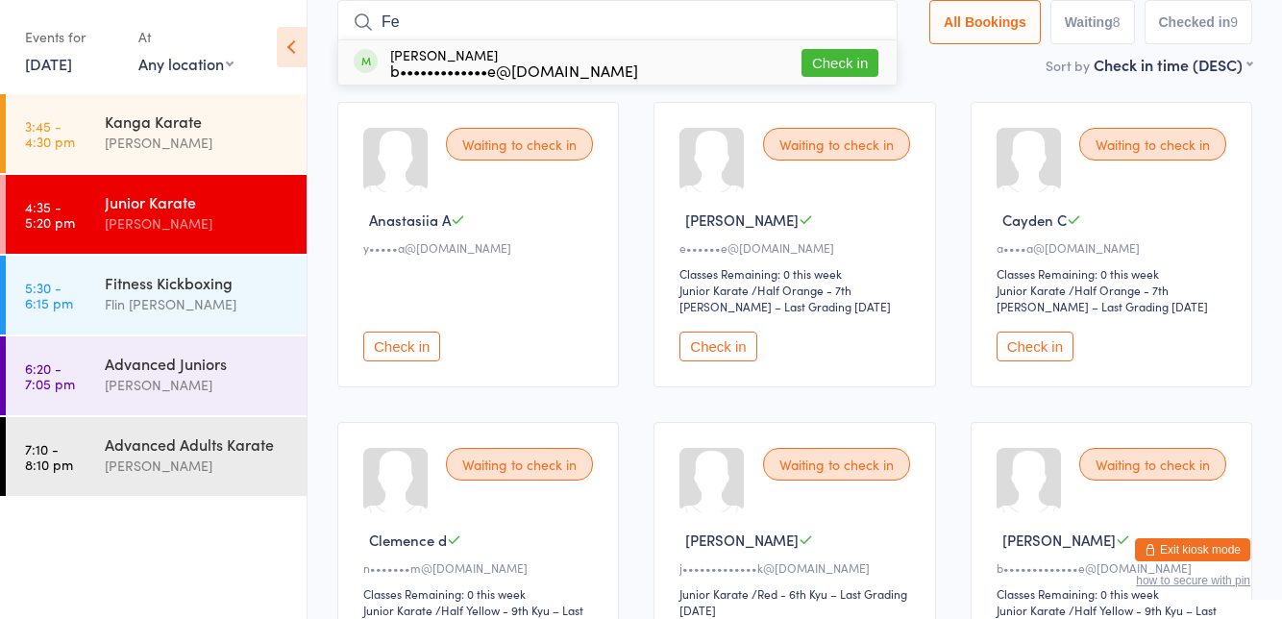
type input "Fel"
click at [876, 22] on input "Fel" at bounding box center [617, 22] width 560 height 44
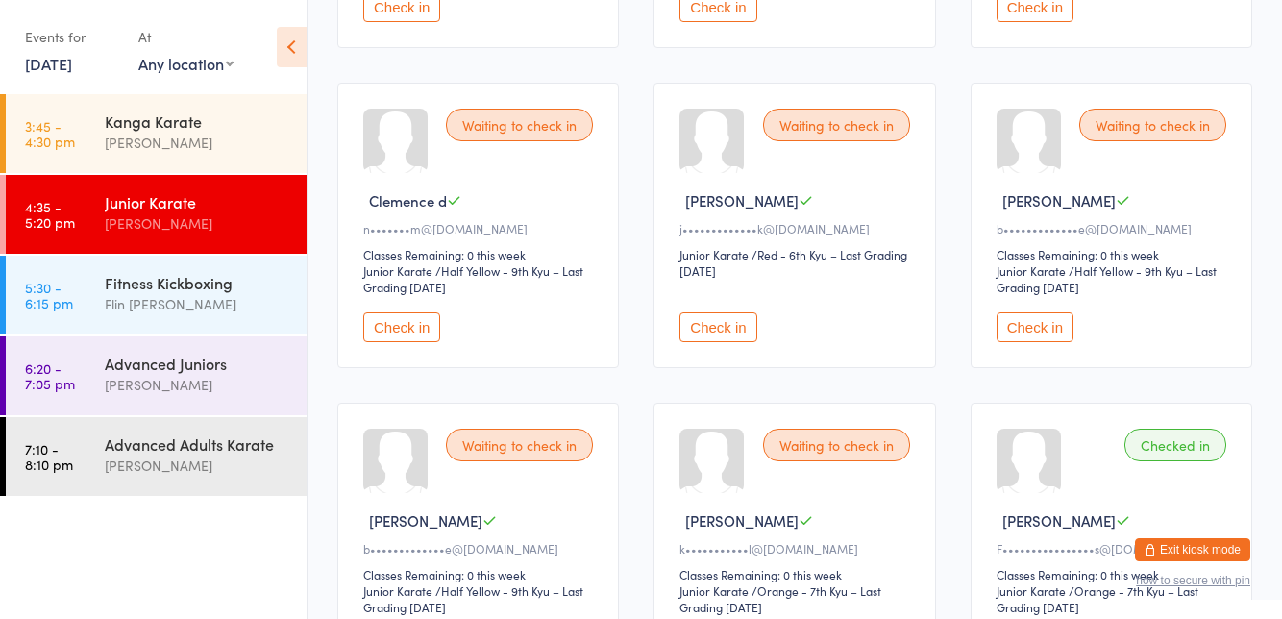
scroll to position [473, 0]
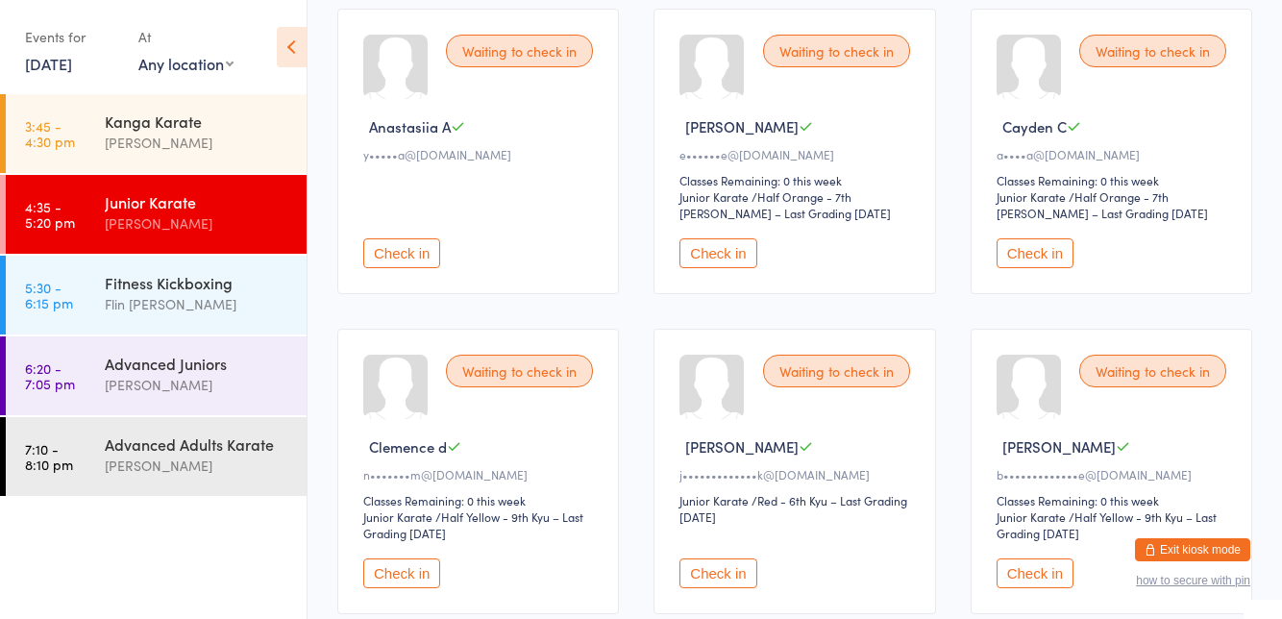
scroll to position [221, 0]
click at [1150, 380] on div "Waiting to check in" at bounding box center [1152, 370] width 147 height 33
click at [1039, 571] on button "Check in" at bounding box center [1034, 572] width 77 height 30
click at [400, 575] on button "Check in" at bounding box center [401, 572] width 77 height 30
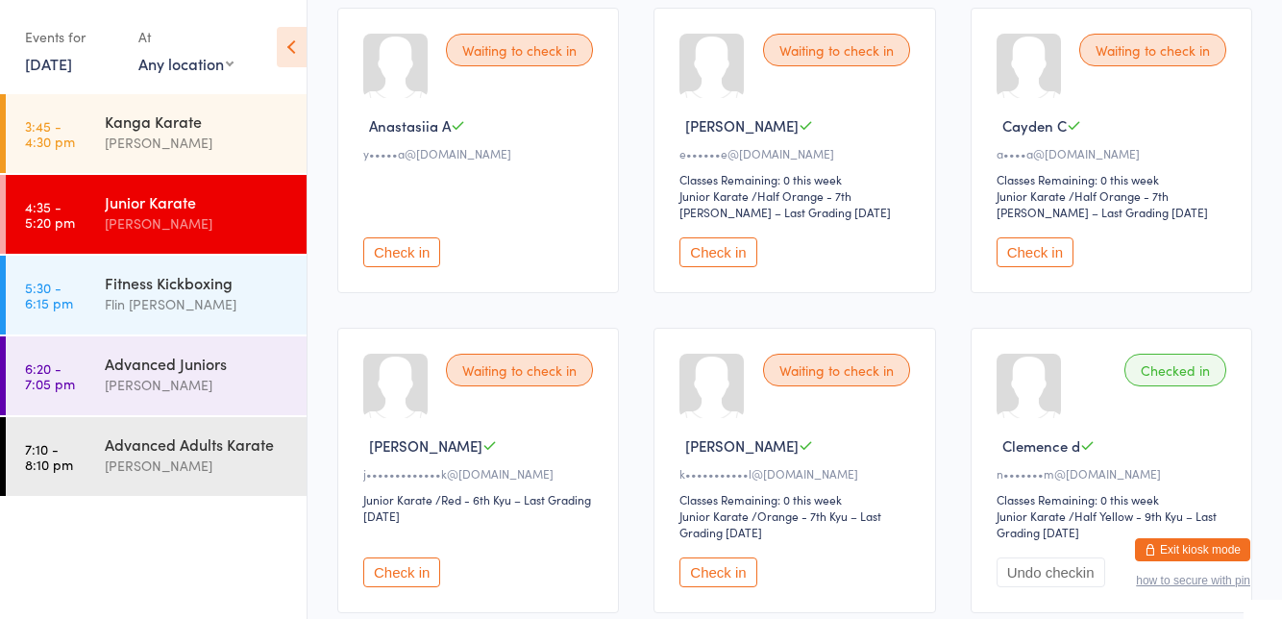
click at [1034, 257] on button "Check in" at bounding box center [1034, 252] width 77 height 30
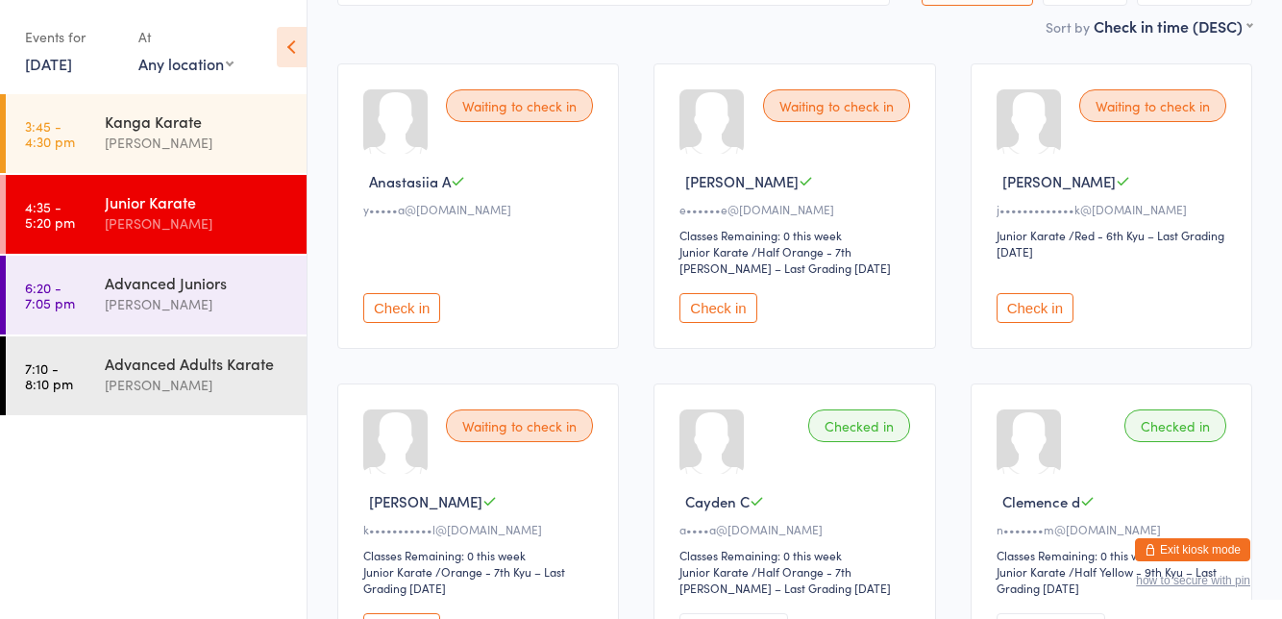
scroll to position [0, 0]
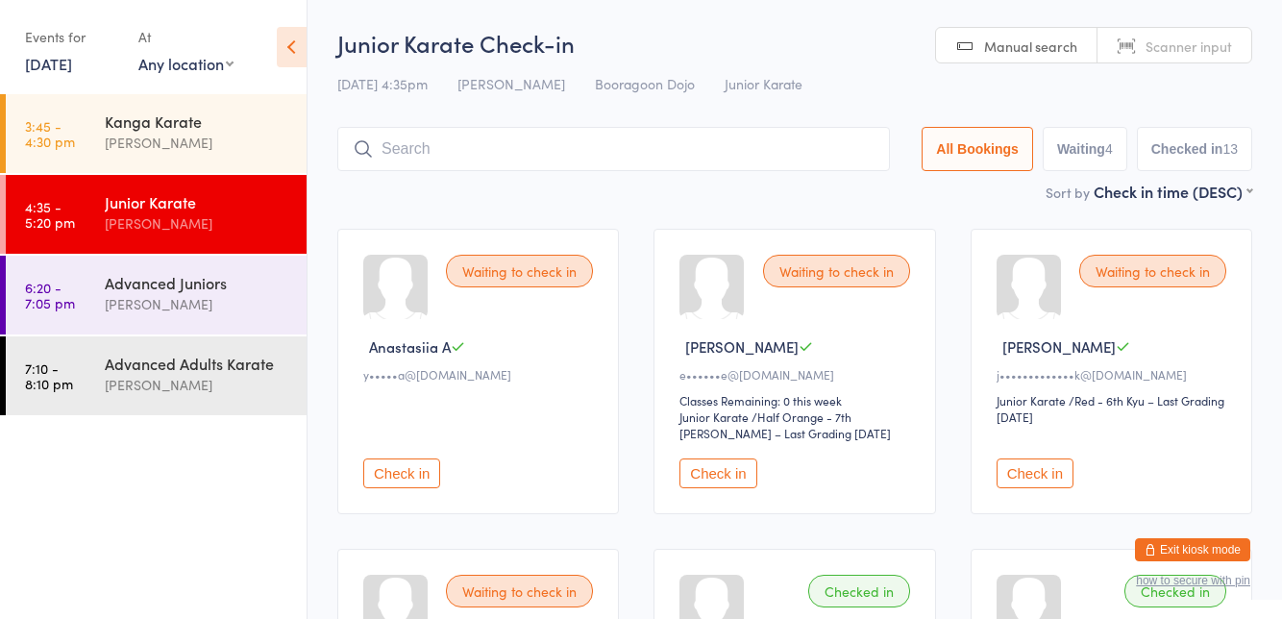
click at [419, 143] on input "search" at bounding box center [613, 149] width 552 height 44
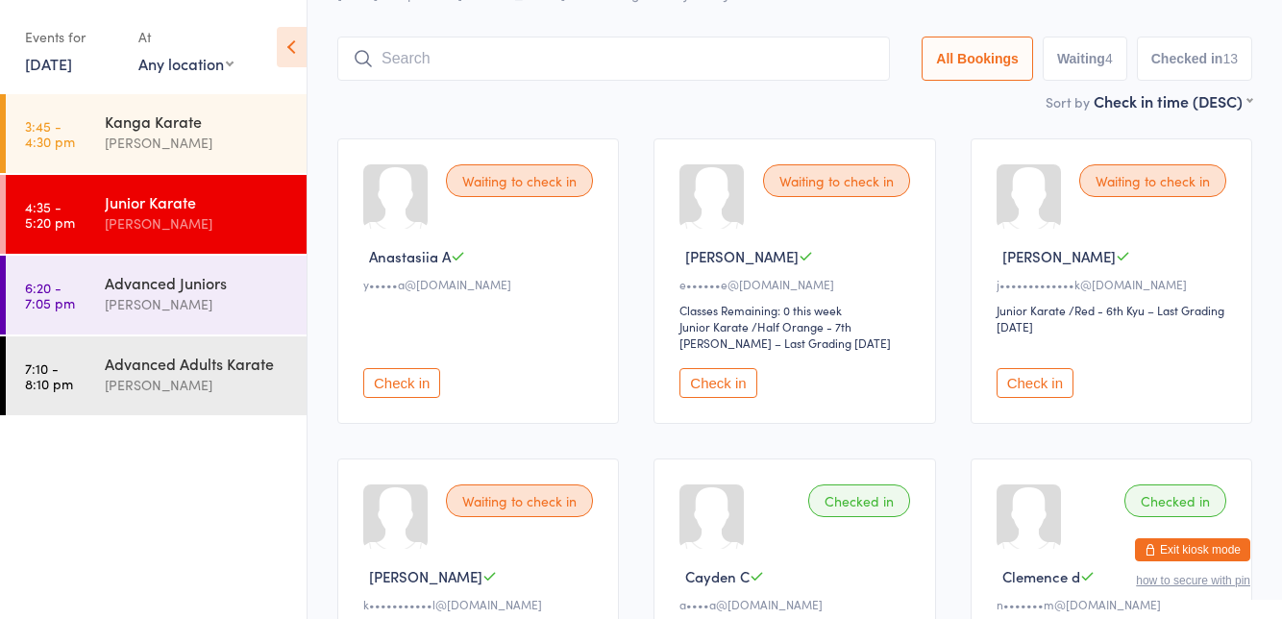
scroll to position [127, 0]
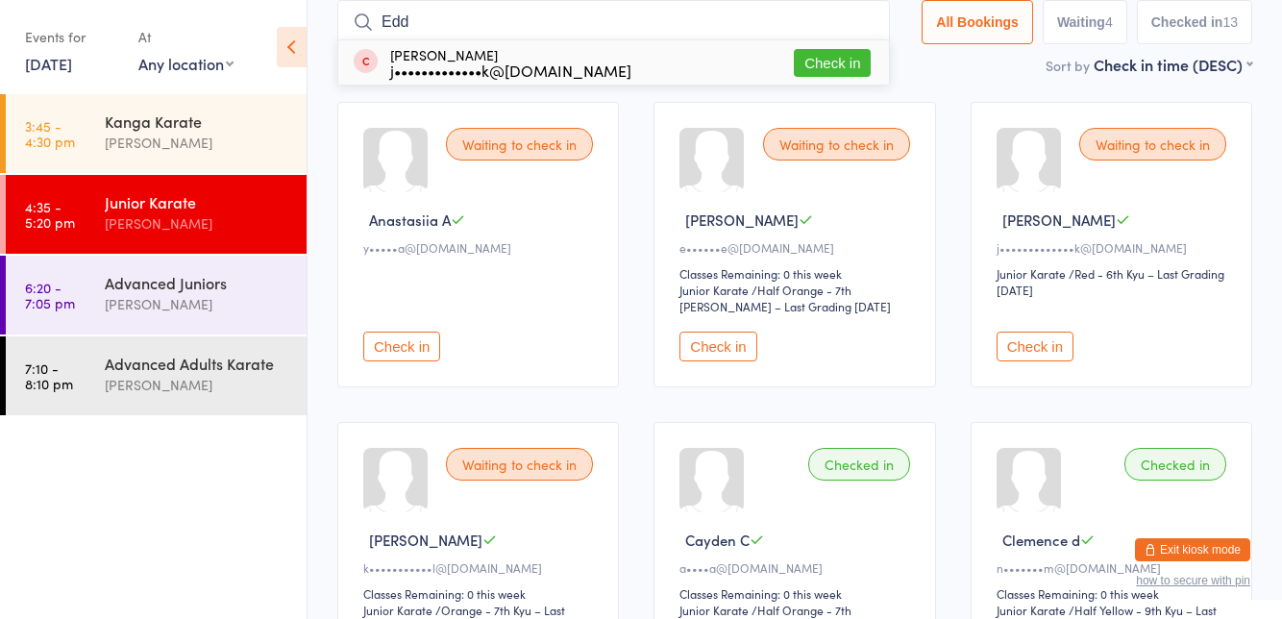
type input "Edd"
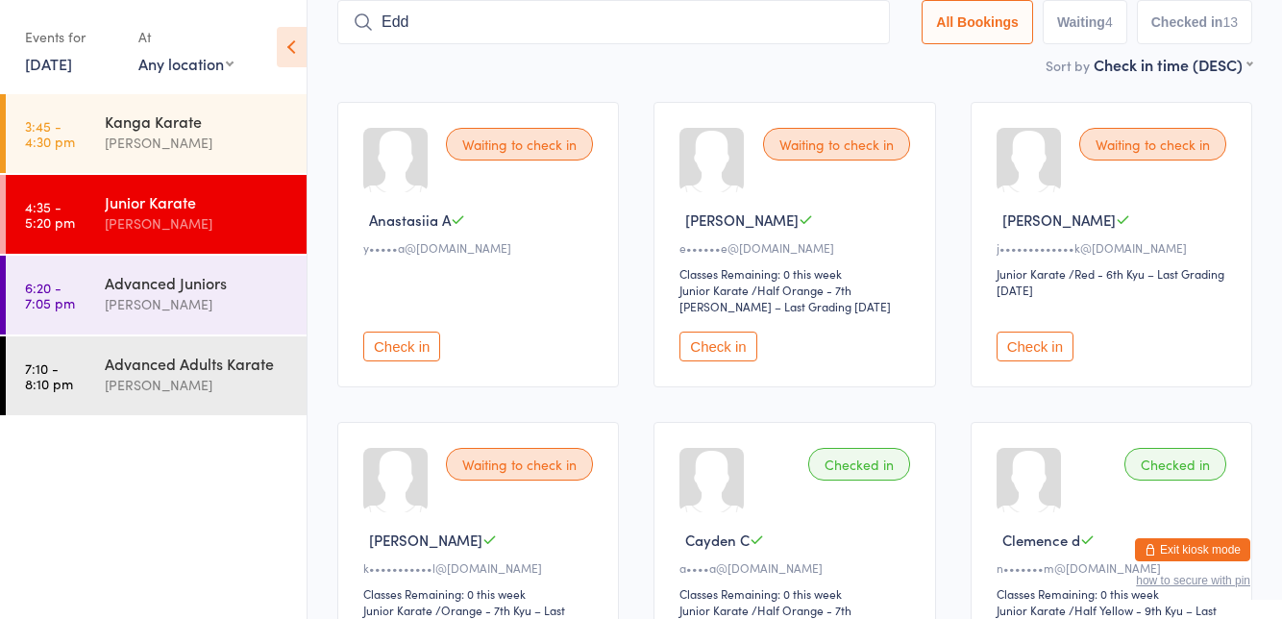
click at [1008, 339] on button "Check in" at bounding box center [1034, 346] width 77 height 30
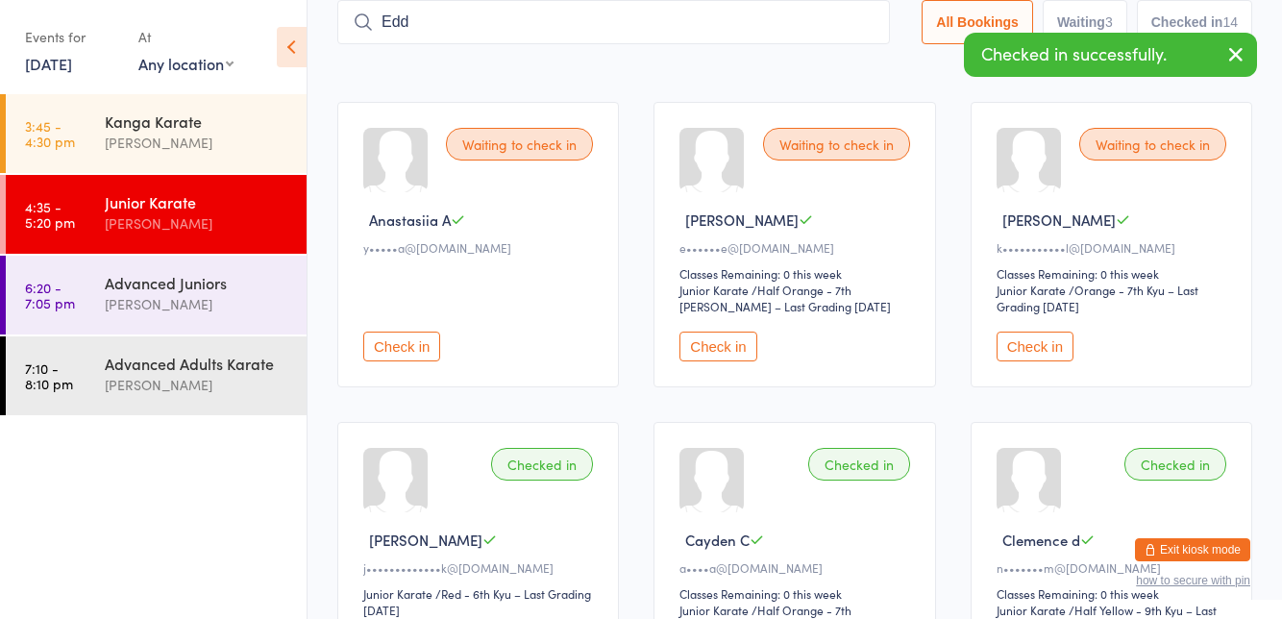
click at [853, 13] on input "Edd" at bounding box center [613, 22] width 552 height 44
click at [873, 18] on input "Edd" at bounding box center [613, 22] width 552 height 44
click at [897, 69] on div "Sort by Check in time (DESC) First name (ASC) First name (DESC) Last name (ASC)…" at bounding box center [794, 64] width 915 height 21
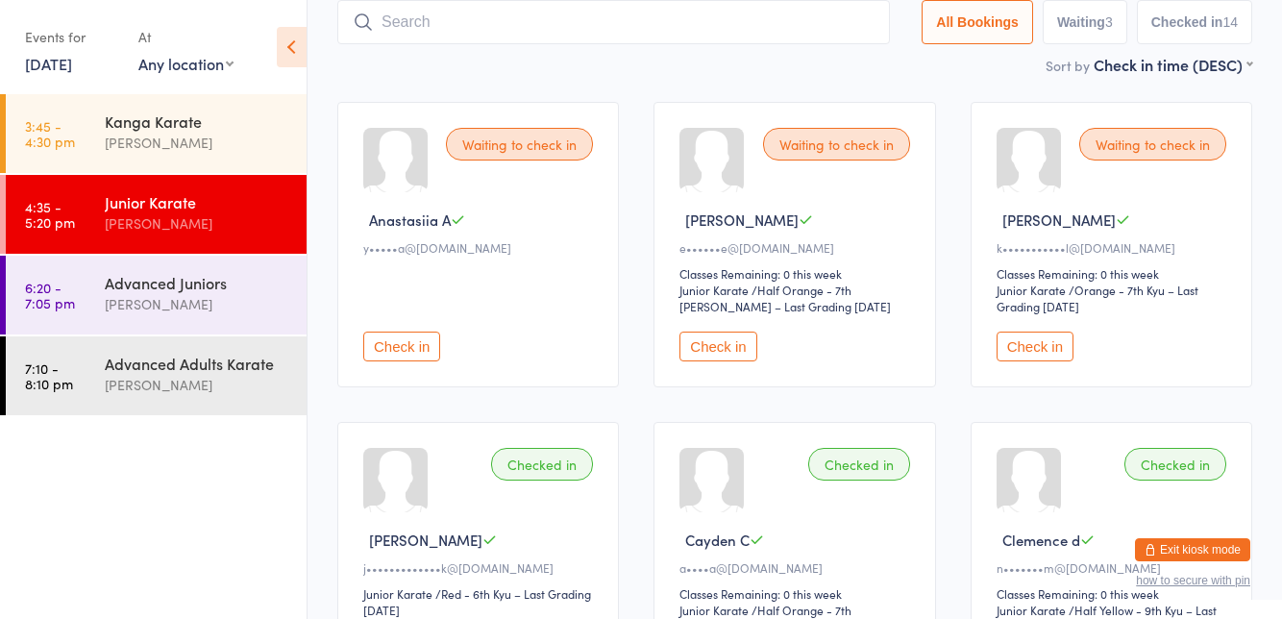
click at [747, 29] on input "search" at bounding box center [613, 22] width 552 height 44
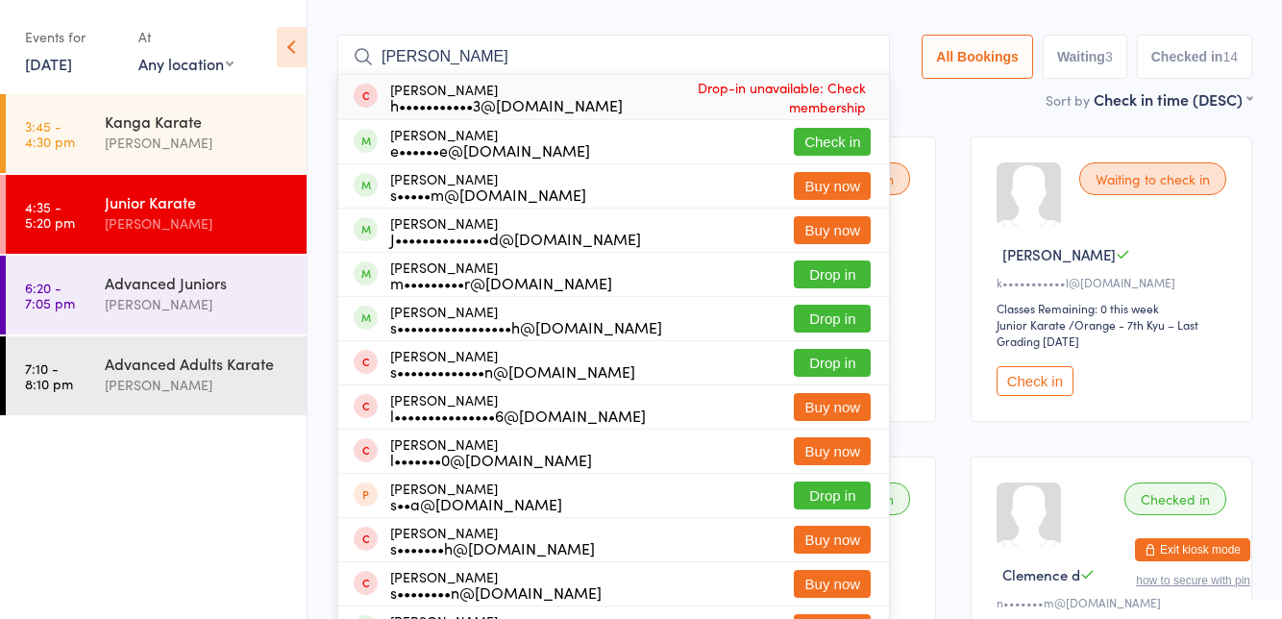
type input "[PERSON_NAME]"
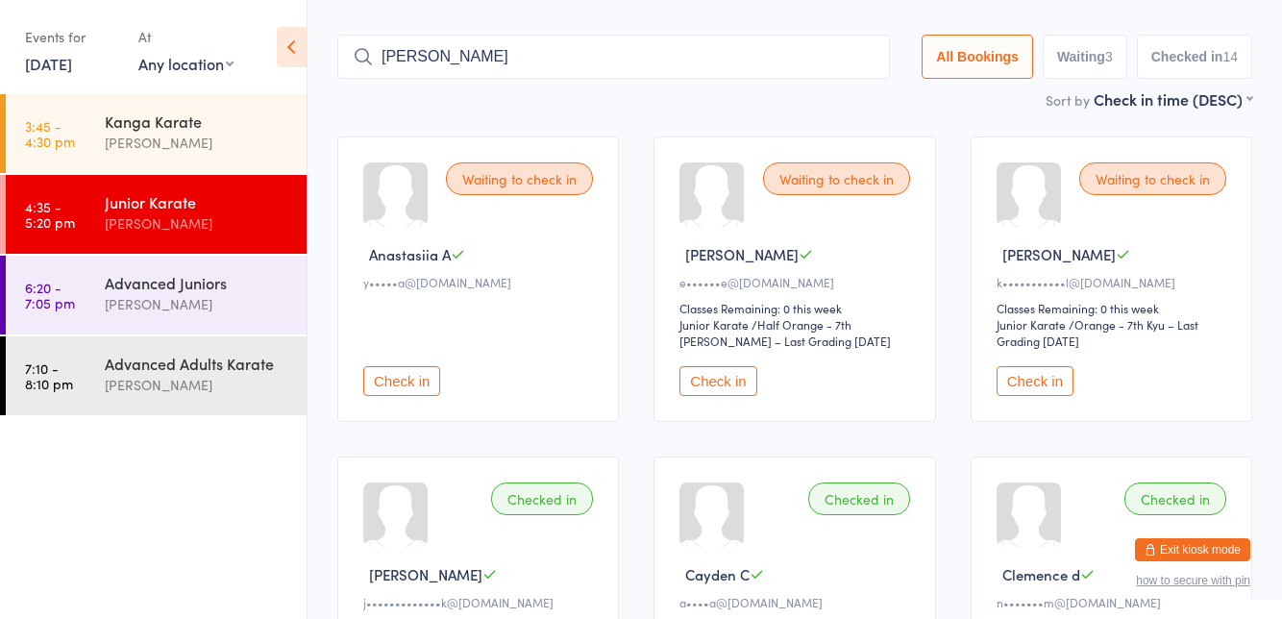
click at [1041, 382] on button "Check in" at bounding box center [1034, 381] width 77 height 30
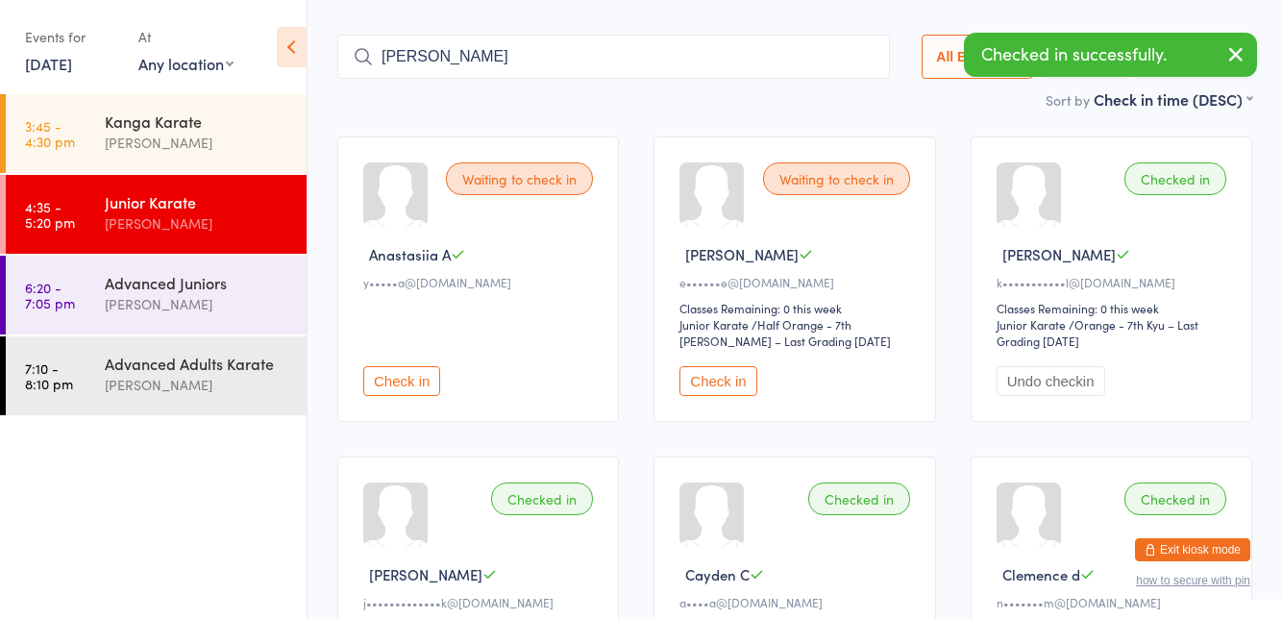
click at [730, 377] on button "Check in" at bounding box center [717, 381] width 77 height 30
click at [438, 369] on button "Check in" at bounding box center [401, 381] width 77 height 30
